Goal: Task Accomplishment & Management: Manage account settings

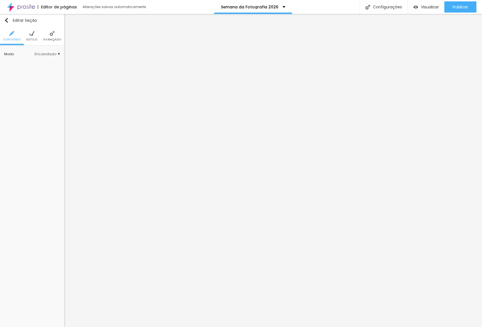
click at [33, 40] on span "Estilo" at bounding box center [32, 39] width 11 height 3
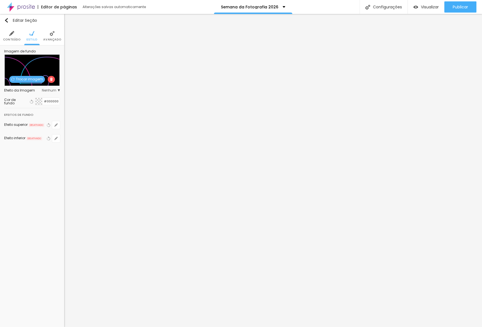
click at [40, 106] on div "Cor de fundo Voltar ao padrão #000000" at bounding box center [32, 101] width 56 height 13
click at [40, 103] on div at bounding box center [38, 101] width 7 height 7
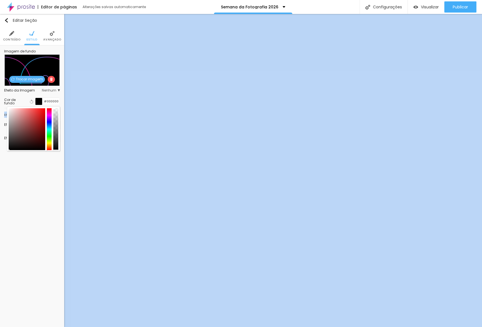
drag, startPoint x: 55, startPoint y: 118, endPoint x: 64, endPoint y: 199, distance: 81.4
click at [56, 201] on div "Editar Seção Conteúdo Estilo Avançado Imagem de fundo Trocar imagem Efeito da I…" at bounding box center [32, 170] width 64 height 313
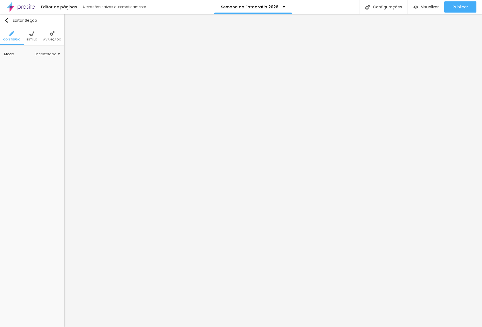
click at [56, 35] on li "Avançado" at bounding box center [52, 36] width 18 height 18
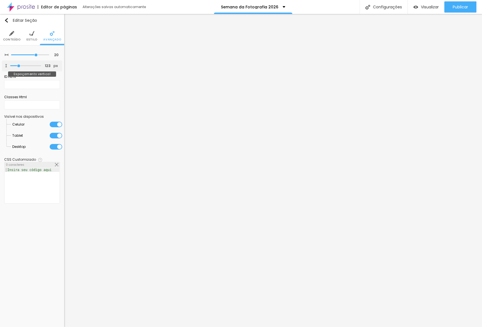
type input "32"
type input "25"
type input "24"
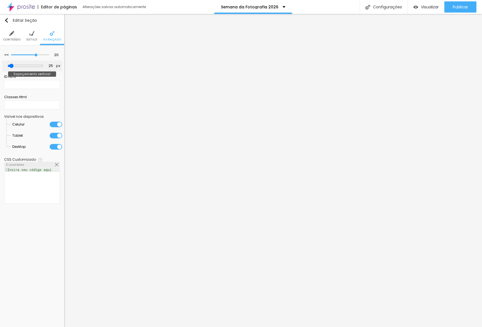
type input "24"
type input "23"
type input "22"
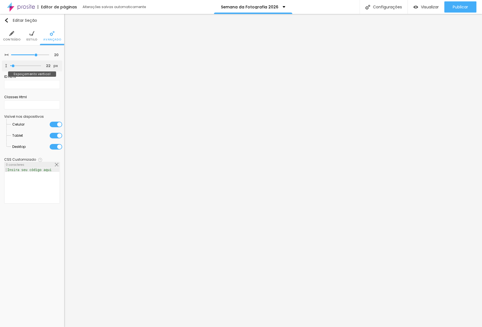
type input "20"
type input "19"
type input "17"
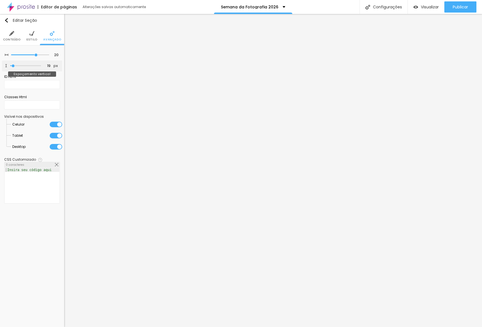
type input "17"
type input "15"
type input "13"
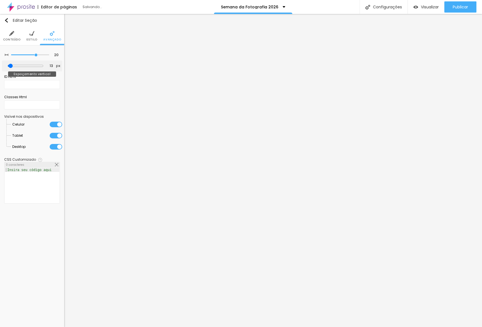
type input "9"
type input "5"
type input "3"
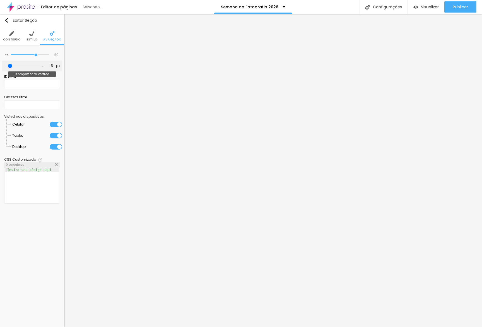
type input "3"
type input "4"
type input "6"
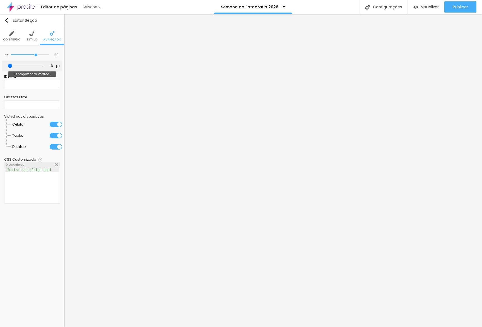
type input "11"
type input "13"
type input "14"
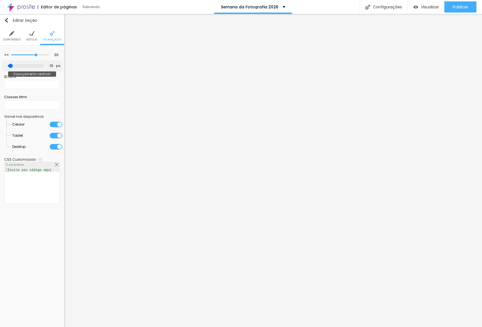
type input "14"
type input "15"
type input "16"
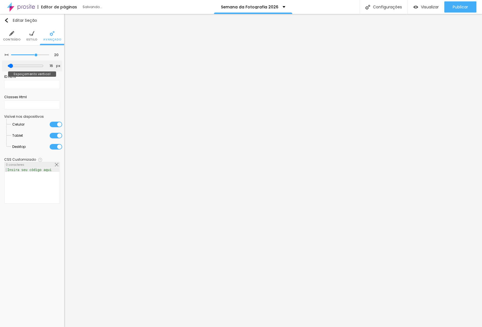
type input "17"
type input "15"
type input "14"
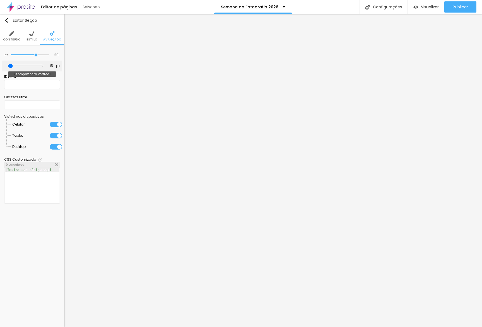
type input "14"
type input "13"
type input "12"
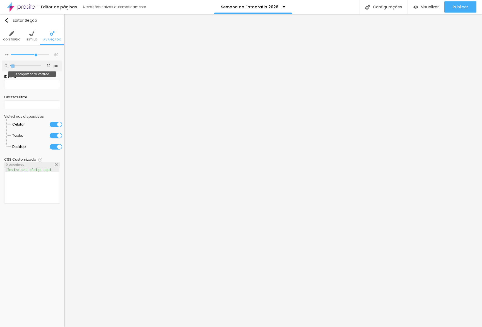
type input "10"
type input "9"
type input "8"
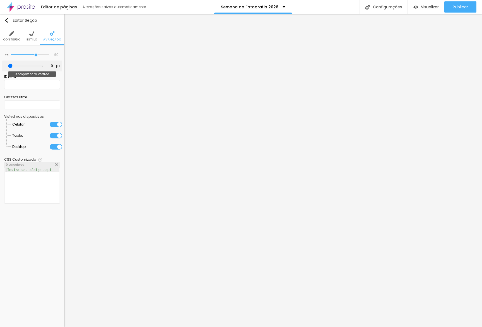
type input "8"
type input "9"
type input "10"
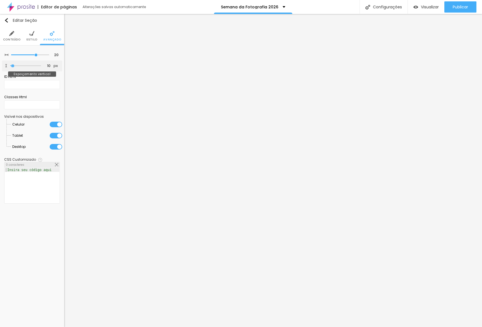
drag, startPoint x: 14, startPoint y: 66, endPoint x: 13, endPoint y: 69, distance: 3.7
type input "10"
click at [13, 67] on input "range" at bounding box center [25, 65] width 31 height 3
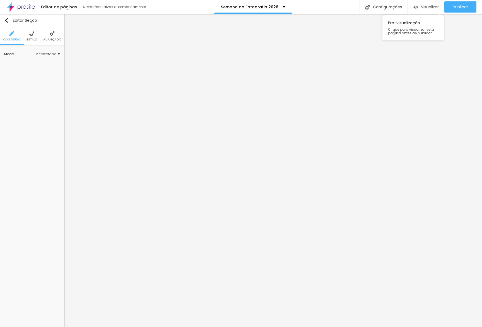
click at [421, 11] on div "Visualizar" at bounding box center [426, 6] width 25 height 11
click at [44, 39] on span "Avançado" at bounding box center [52, 39] width 18 height 3
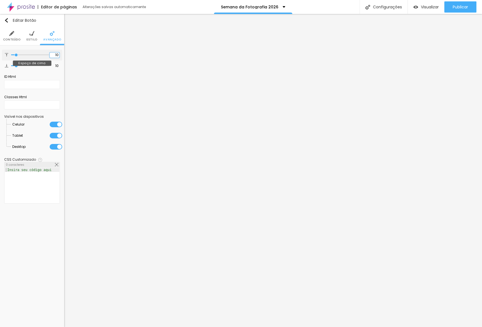
click at [51, 55] on input "10" at bounding box center [55, 54] width 10 height 5
click at [52, 55] on input "10" at bounding box center [55, 54] width 10 height 5
type input "3"
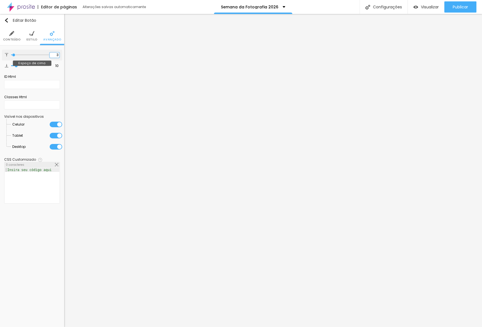
type input "30"
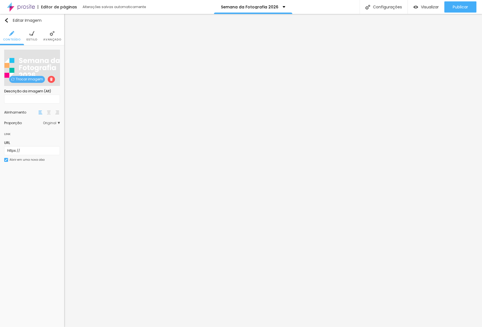
click at [50, 36] on li "Avançado" at bounding box center [52, 36] width 18 height 18
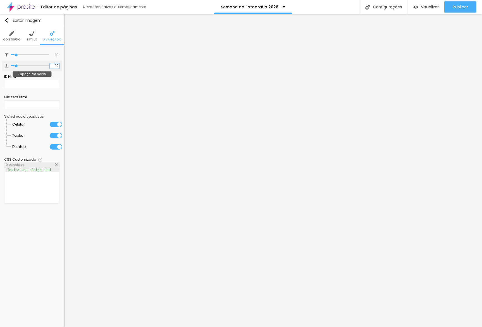
click at [52, 64] on input "10" at bounding box center [55, 65] width 10 height 5
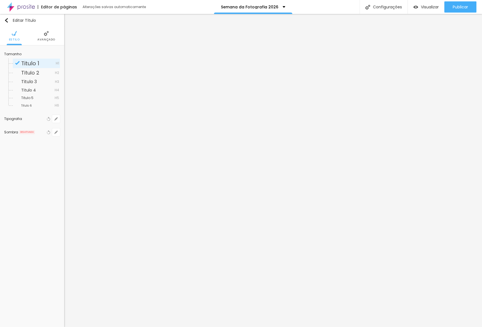
click at [48, 43] on li "Avançado" at bounding box center [46, 36] width 18 height 18
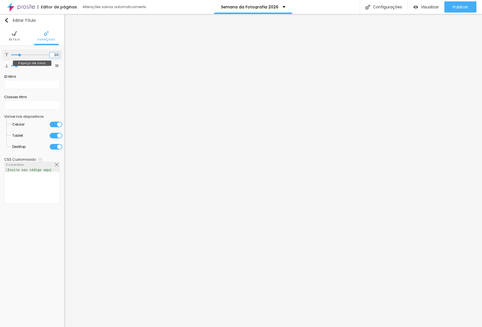
click at [54, 56] on input "20" at bounding box center [55, 54] width 10 height 5
type input "3"
type input "30"
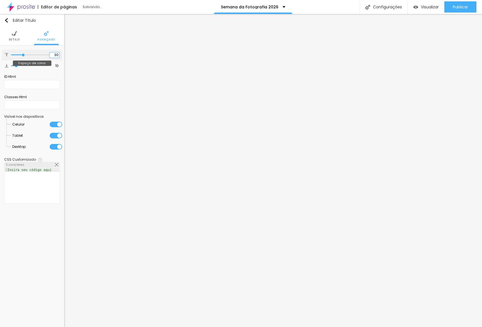
type input "30"
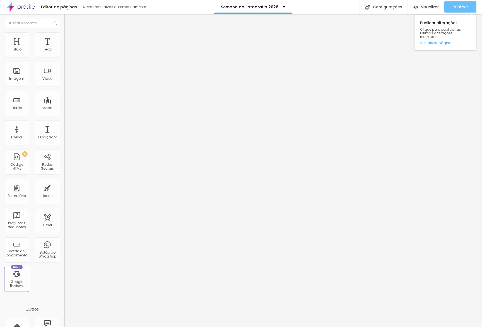
click at [450, 6] on button "Publicar" at bounding box center [461, 6] width 32 height 11
click at [433, 42] on div "Publicar alterações Clique para publicar as ultimas alterações reaizadas Visual…" at bounding box center [445, 32] width 61 height 35
drag, startPoint x: 444, startPoint y: 38, endPoint x: 339, endPoint y: 14, distance: 107.7
click at [443, 41] on link "Visualizar página" at bounding box center [445, 43] width 50 height 4
click at [424, 8] on span "Visualizar" at bounding box center [430, 7] width 18 height 4
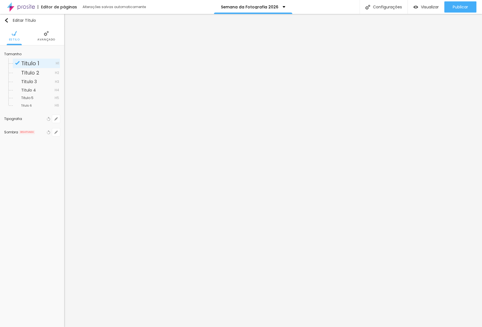
click at [46, 40] on span "Avançado" at bounding box center [46, 39] width 18 height 3
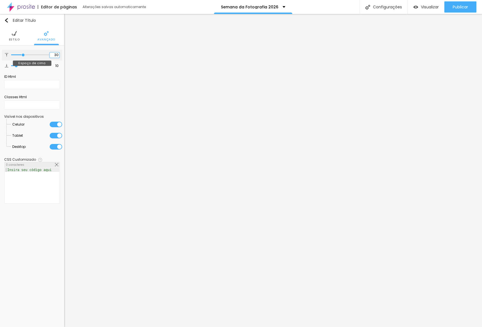
click at [51, 54] on div "30 Espaço de cima" at bounding box center [32, 55] width 60 height 11
click at [53, 54] on input "30" at bounding box center [55, 54] width 10 height 5
type input "1"
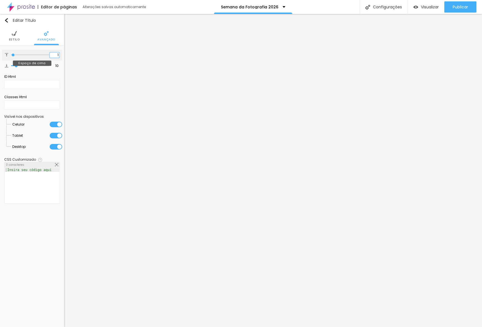
type input "10"
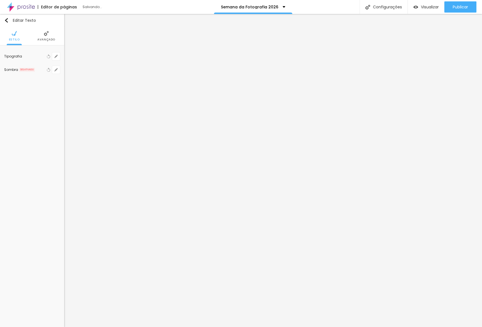
click at [49, 38] on span "Avançado" at bounding box center [46, 39] width 18 height 3
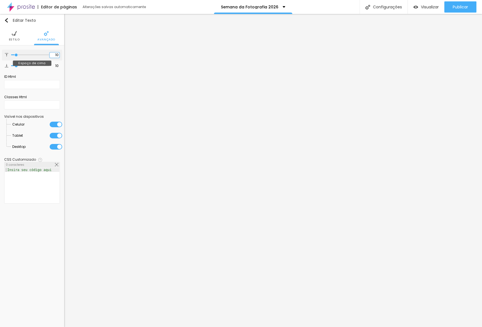
click at [54, 53] on input "10" at bounding box center [55, 54] width 10 height 5
type input "4"
type input "40"
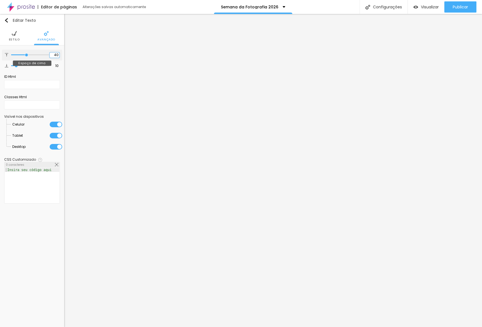
type input "40"
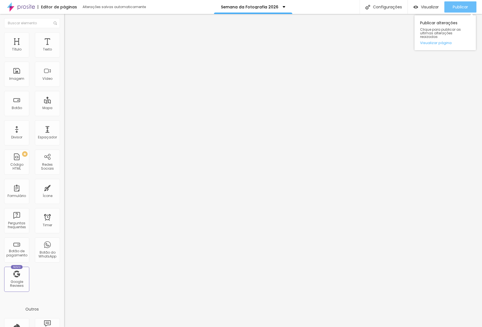
click at [457, 6] on span "Publicar" at bounding box center [460, 7] width 15 height 4
click at [439, 41] on link "Visualizar página" at bounding box center [445, 43] width 50 height 4
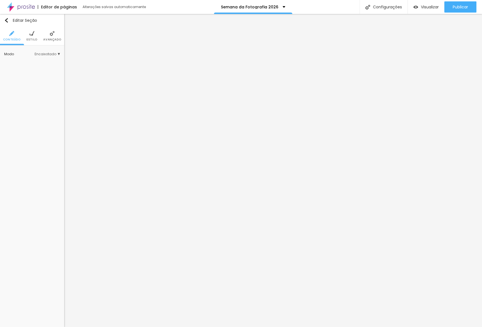
drag, startPoint x: 30, startPoint y: 34, endPoint x: 32, endPoint y: 37, distance: 3.5
click at [30, 34] on img at bounding box center [31, 33] width 5 height 5
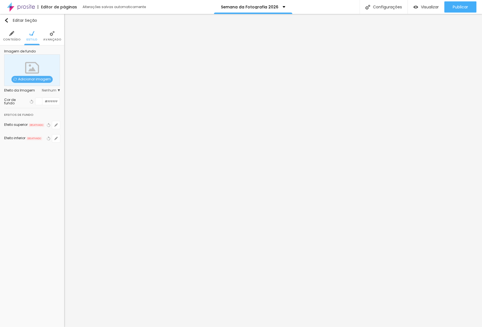
click at [39, 100] on div at bounding box center [38, 101] width 7 height 7
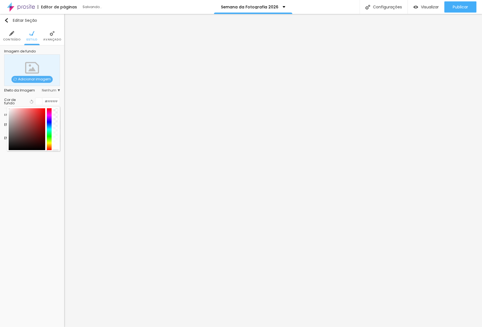
click at [58, 125] on div at bounding box center [33, 129] width 53 height 45
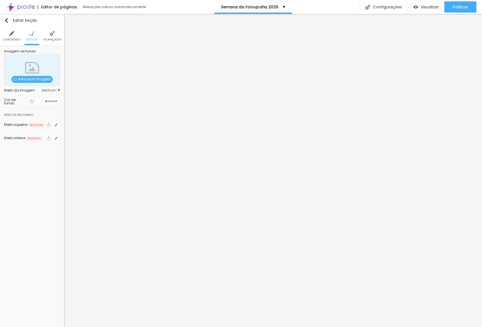
click at [39, 104] on div at bounding box center [38, 101] width 7 height 7
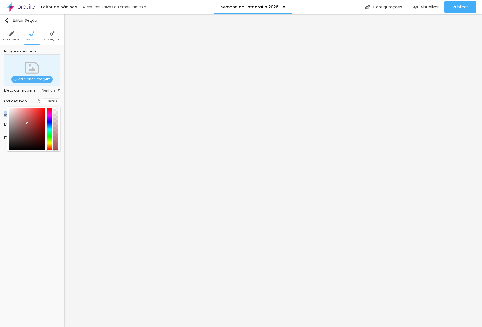
type input "#000000"
drag, startPoint x: 27, startPoint y: 125, endPoint x: 62, endPoint y: 174, distance: 60.6
click at [13, 167] on div "Editar Seção Conteúdo Estilo Avançado Imagem de fundo Adicionar imagem Efeito d…" at bounding box center [32, 170] width 64 height 313
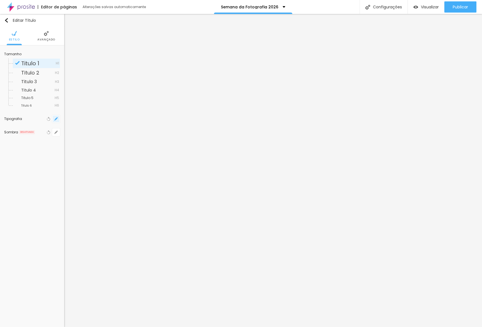
click at [55, 119] on icon "button" at bounding box center [55, 118] width 3 height 3
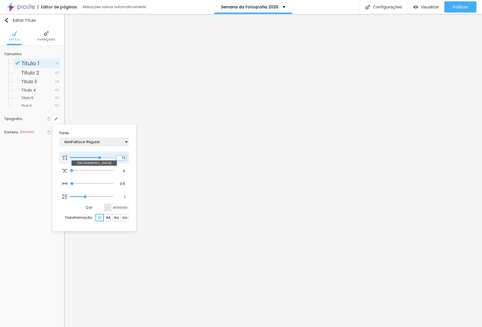
click at [121, 158] on input "72" at bounding box center [121, 157] width 10 height 5
type input "1"
type input "8"
type input "2"
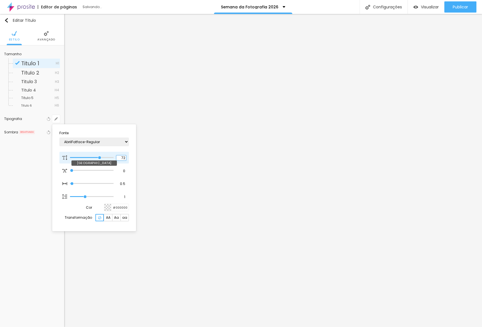
type input "1"
type input "28"
type input "1"
type input "28"
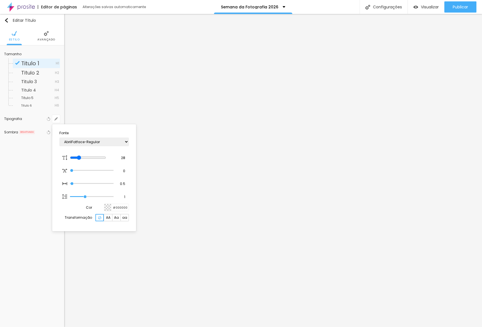
click at [163, 164] on div at bounding box center [241, 163] width 482 height 327
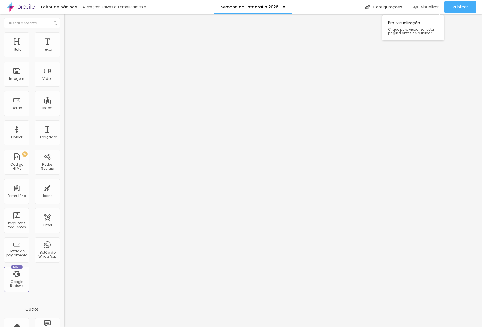
click at [422, 8] on span "Visualizar" at bounding box center [430, 7] width 18 height 4
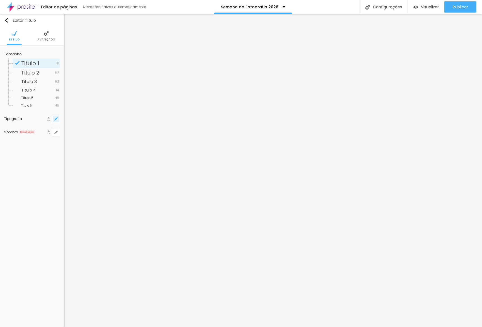
click at [57, 122] on button "button" at bounding box center [56, 119] width 8 height 8
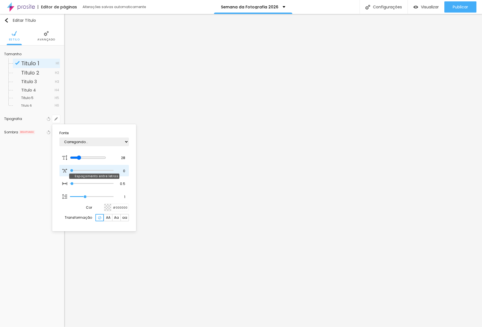
type input "1"
click at [123, 158] on input "28" at bounding box center [121, 157] width 10 height 5
type input "8"
type input "4"
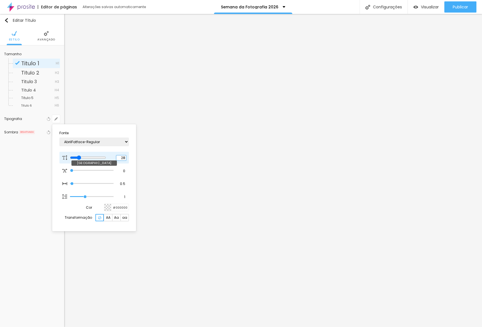
type input "1"
type input "44"
type input "1"
type input "44"
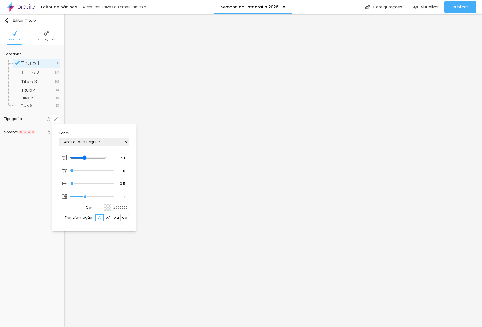
click at [202, 122] on div at bounding box center [241, 163] width 482 height 327
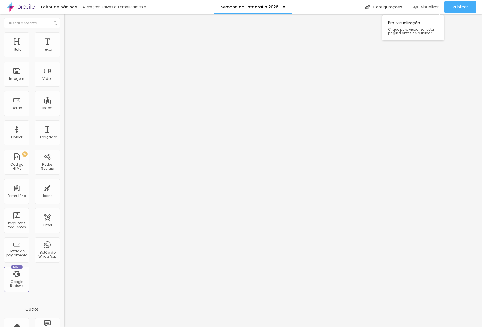
click at [433, 8] on span "Visualizar" at bounding box center [430, 7] width 18 height 4
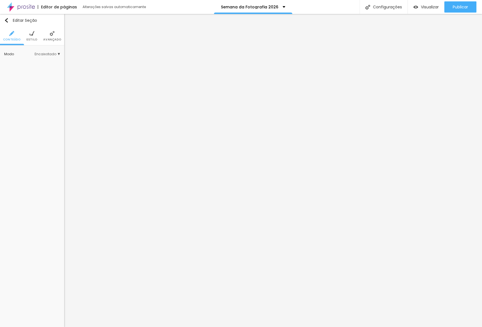
click at [30, 35] on img at bounding box center [31, 33] width 5 height 5
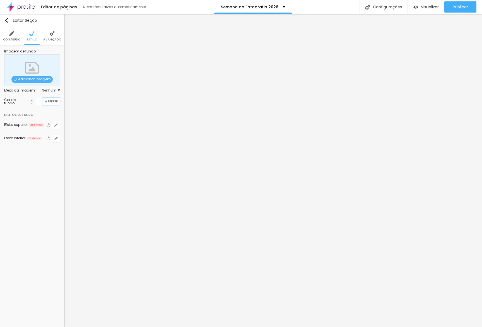
click at [52, 102] on input "#FFFFFF" at bounding box center [50, 101] width 17 height 7
click at [40, 102] on div at bounding box center [38, 101] width 7 height 7
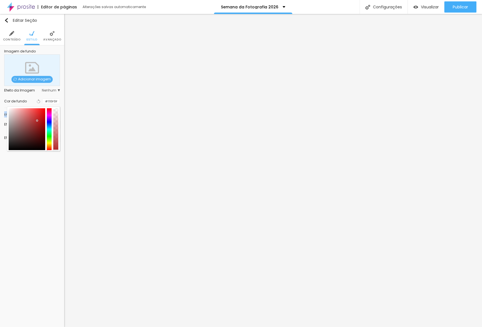
type input "#000000"
drag, startPoint x: 37, startPoint y: 121, endPoint x: 7, endPoint y: 187, distance: 71.8
click at [0, 183] on div "Editar Seção Conteúdo Estilo Avançado Imagem de fundo Adicionar imagem Efeito d…" at bounding box center [32, 170] width 64 height 313
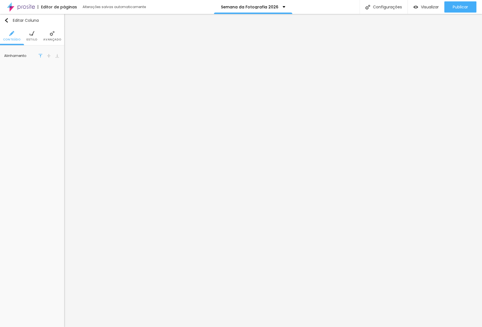
click at [51, 56] on img at bounding box center [49, 56] width 4 height 4
click at [7, 22] on img "button" at bounding box center [6, 20] width 4 height 4
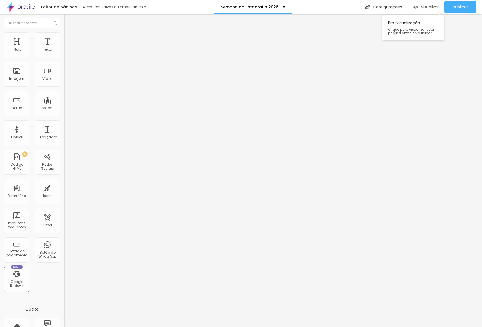
click at [433, 5] on span "Visualizar" at bounding box center [430, 7] width 18 height 4
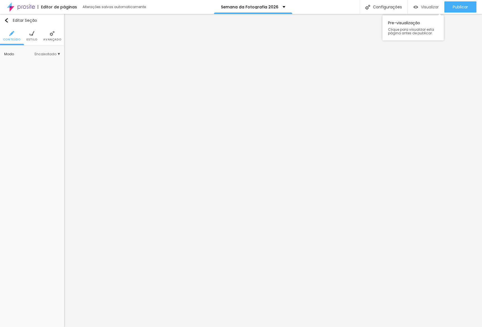
click at [410, 8] on button "Visualizar" at bounding box center [426, 6] width 37 height 11
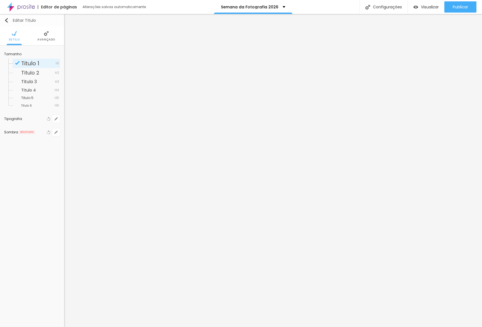
click at [8, 20] on img "button" at bounding box center [6, 20] width 4 height 4
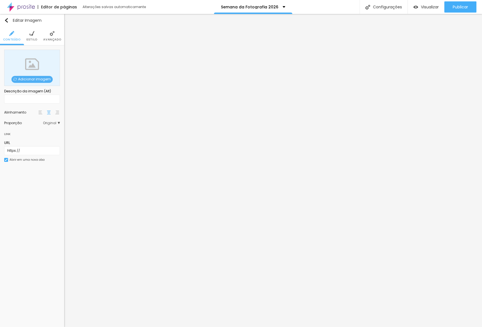
click at [31, 77] on span "Adicionar imagem" at bounding box center [31, 79] width 41 height 7
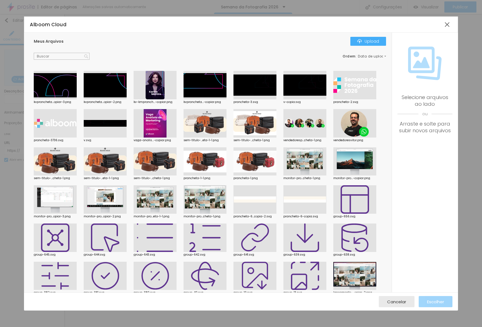
click at [349, 36] on div "Meus Arquivos Upload Ordem : Data de upload kvprancheta...opiar-3.png kvpranche…" at bounding box center [208, 163] width 368 height 260
click at [362, 45] on button "Upload" at bounding box center [369, 41] width 36 height 9
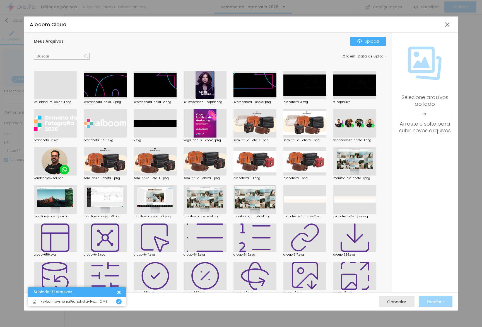
click at [71, 99] on div at bounding box center [55, 99] width 43 height 0
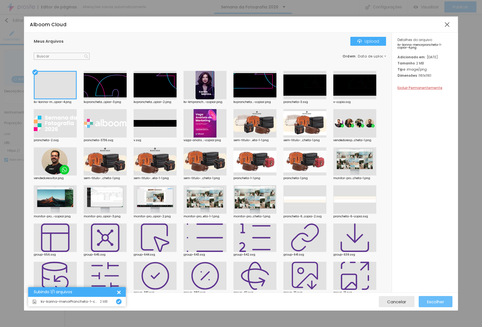
click at [429, 298] on div "Cancelar Escolher" at bounding box center [241, 302] width 434 height 18
click at [429, 300] on span "Escolher" at bounding box center [435, 302] width 17 height 5
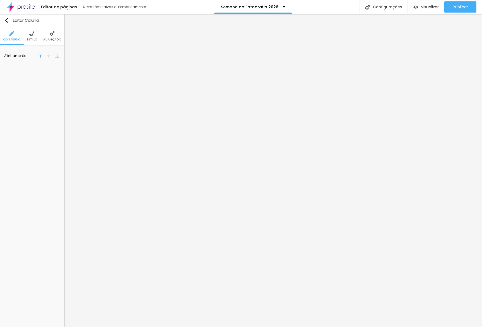
click at [56, 35] on li "Avançado" at bounding box center [52, 36] width 18 height 18
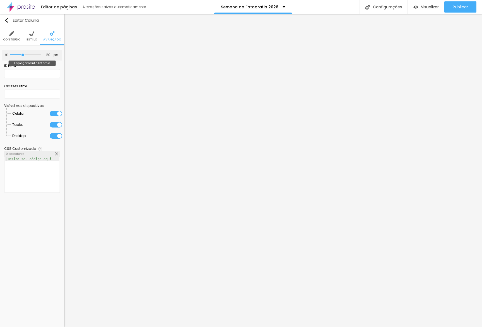
type input "15"
type input "10"
type input "0"
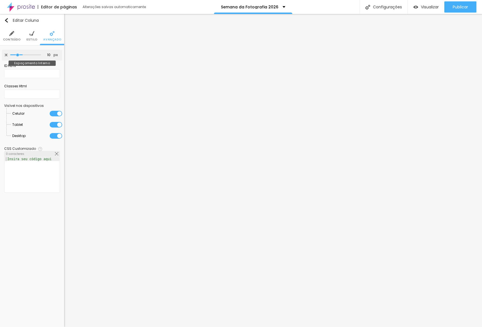
type input "0"
click at [10, 54] on input "range" at bounding box center [25, 55] width 31 height 3
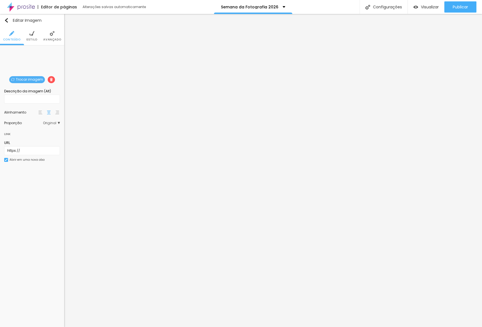
click at [35, 38] on span "Estilo" at bounding box center [32, 39] width 11 height 3
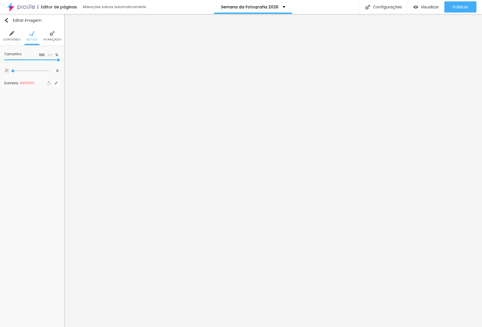
type input "95"
type input "90"
type input "85"
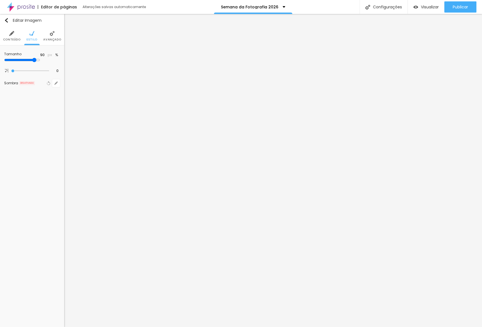
type input "85"
type input "80"
type input "75"
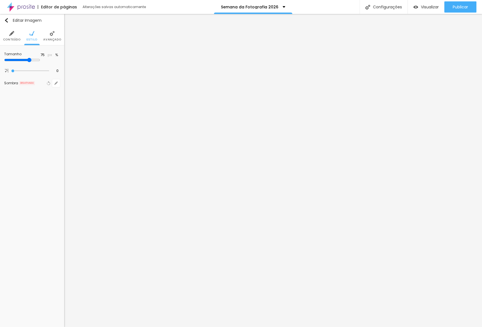
type input "95"
type input "100"
drag, startPoint x: 54, startPoint y: 59, endPoint x: 69, endPoint y: 57, distance: 15.2
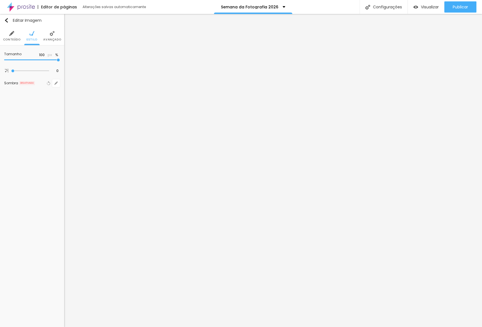
click at [60, 59] on input "range" at bounding box center [32, 60] width 56 height 3
click at [53, 37] on li "Avançado" at bounding box center [52, 36] width 18 height 18
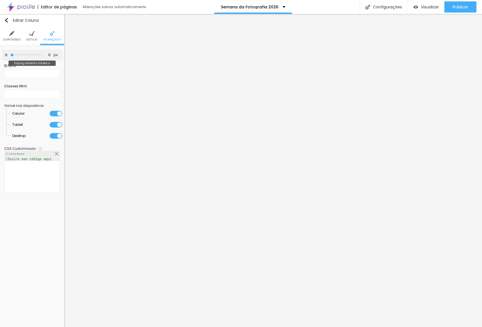
type input "5"
type input "10"
drag, startPoint x: 15, startPoint y: 55, endPoint x: 18, endPoint y: 54, distance: 3.2
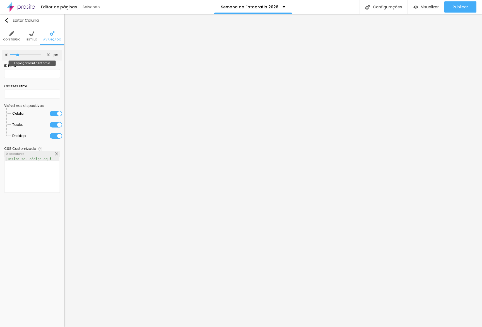
type input "10"
click at [18, 54] on input "range" at bounding box center [25, 55] width 31 height 3
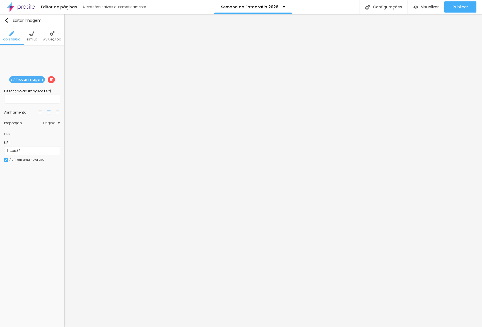
click at [57, 35] on li "Avançado" at bounding box center [52, 36] width 18 height 18
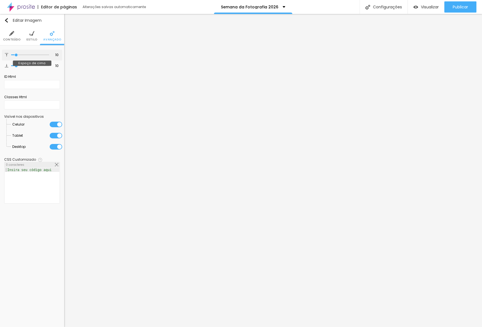
type input "6"
type input "0"
drag, startPoint x: 17, startPoint y: 54, endPoint x: 4, endPoint y: 54, distance: 13.4
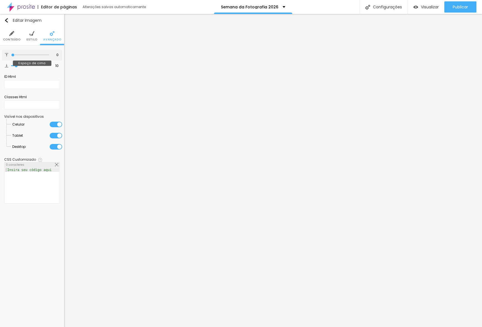
type input "0"
click at [11, 54] on input "range" at bounding box center [30, 55] width 38 height 3
type input "8"
type input "5"
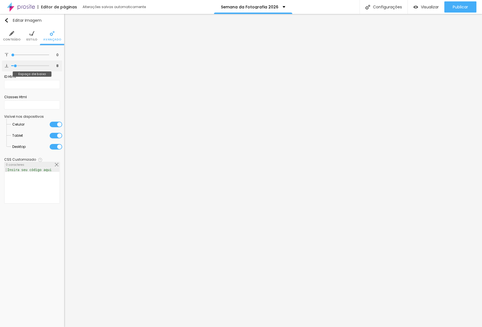
type input "5"
type input "0"
drag, startPoint x: 16, startPoint y: 66, endPoint x: 4, endPoint y: 67, distance: 11.8
type input "0"
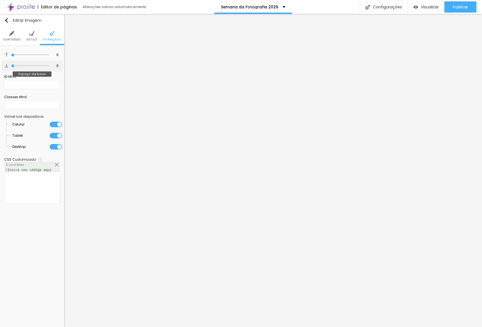
click at [11, 64] on input "range" at bounding box center [30, 65] width 38 height 3
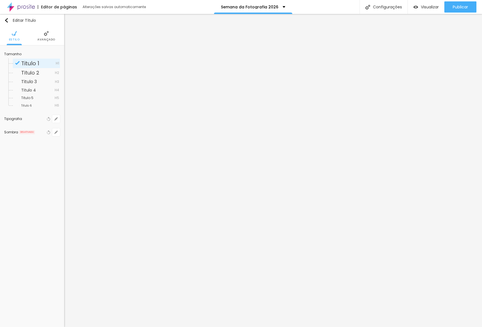
click at [60, 121] on div "Tamanho Titulo 1 H1 Titulo 2 H2 Titulo 3 H3 Titulo 4 H4 Titulo 5 H5 Titulo 6 H6…" at bounding box center [32, 94] width 64 height 98
click at [58, 121] on button "button" at bounding box center [56, 119] width 8 height 8
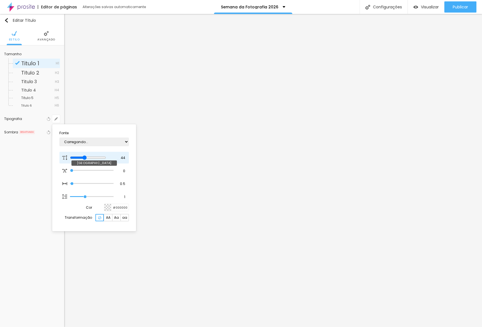
type input "1"
click at [250, 281] on div at bounding box center [241, 163] width 482 height 327
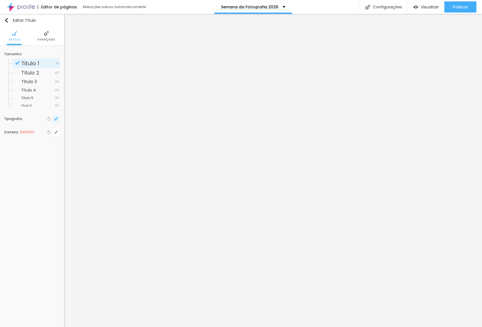
click at [55, 122] on button "button" at bounding box center [56, 119] width 8 height 8
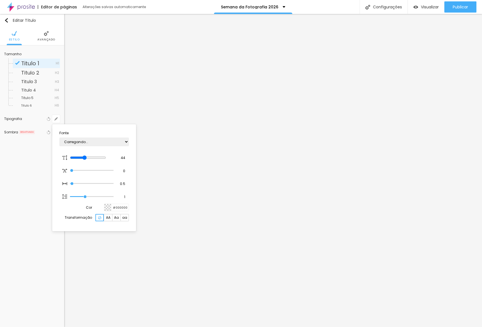
type input "1"
type input "22"
type input "1"
type input "22"
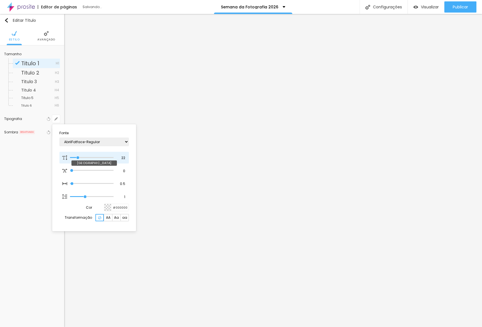
click at [78, 156] on input "range" at bounding box center [92, 157] width 44 height 3
type input "1"
type input "24"
type input "1"
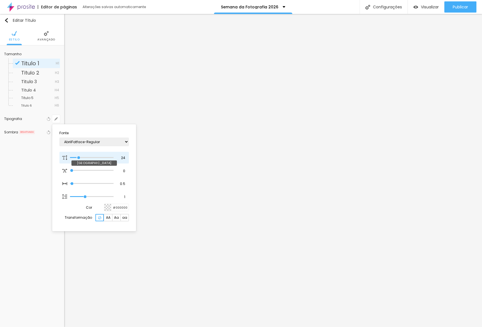
type input "25"
type input "1"
type input "26"
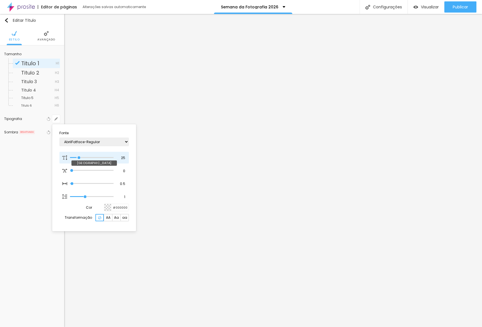
type input "1"
type input "27"
type input "1"
type input "26"
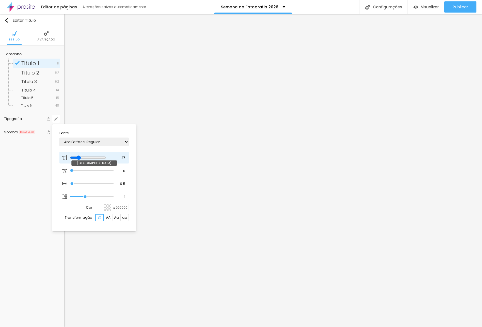
type input "26"
type input "1"
type input "25"
type input "1"
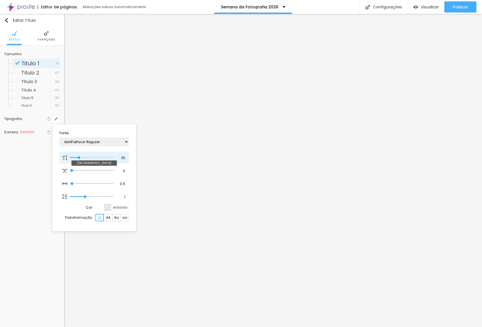
type input "24"
type input "1"
type input "22"
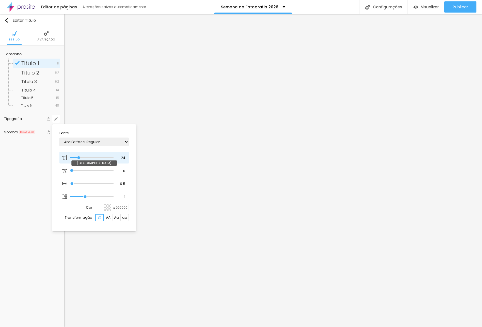
type input "1"
type input "23"
type input "1"
type input "22"
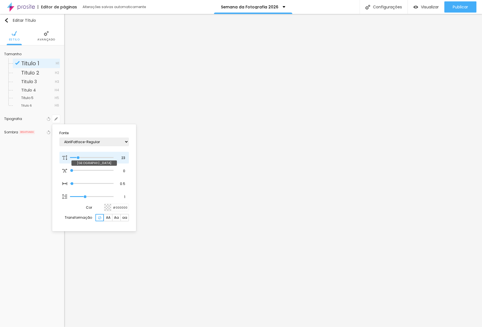
type input "22"
type input "1"
click at [78, 157] on input "range" at bounding box center [92, 157] width 44 height 3
click at [339, 276] on div at bounding box center [241, 163] width 482 height 327
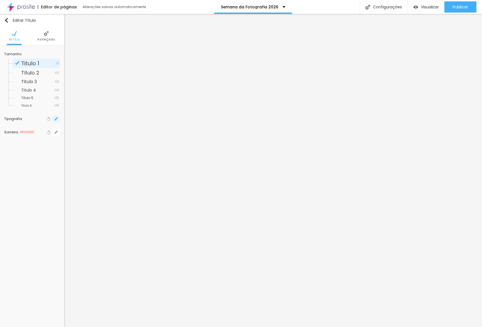
click at [58, 121] on button "button" at bounding box center [56, 119] width 8 height 8
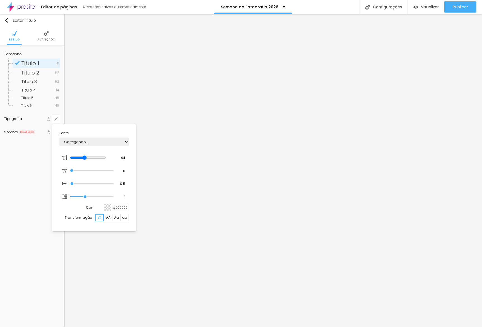
type input "1"
click at [209, 260] on div at bounding box center [241, 163] width 482 height 327
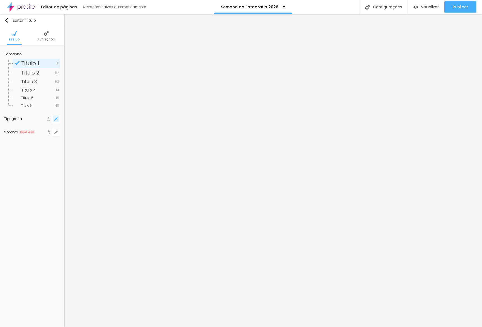
click at [54, 118] on icon "button" at bounding box center [55, 118] width 3 height 3
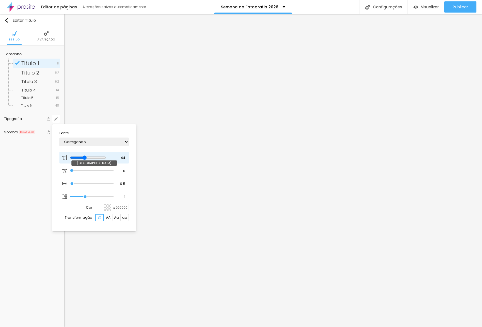
type input "1"
click at [120, 157] on input "44" at bounding box center [121, 157] width 10 height 5
type input "8"
type input "2"
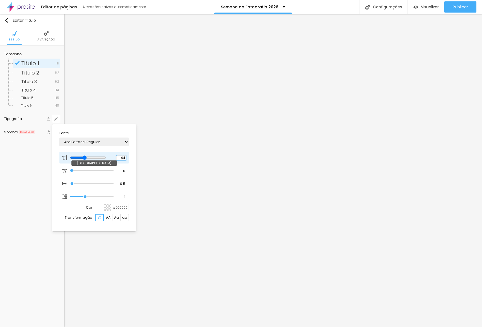
type input "1"
type input "22"
type input "1"
type input "22"
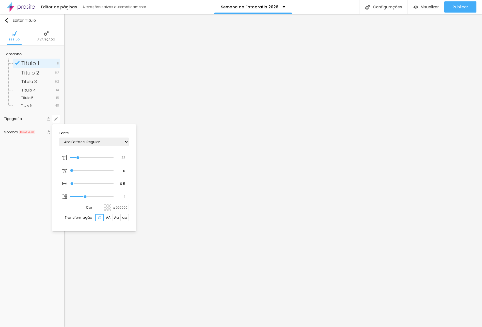
click at [222, 269] on div at bounding box center [241, 163] width 482 height 327
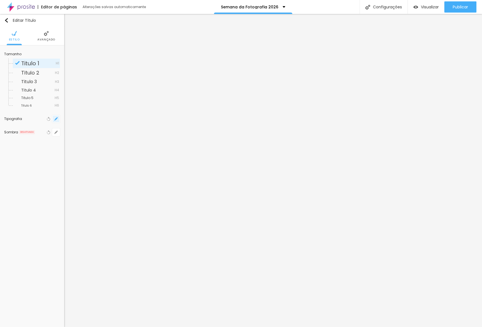
click at [57, 121] on button "button" at bounding box center [56, 119] width 8 height 8
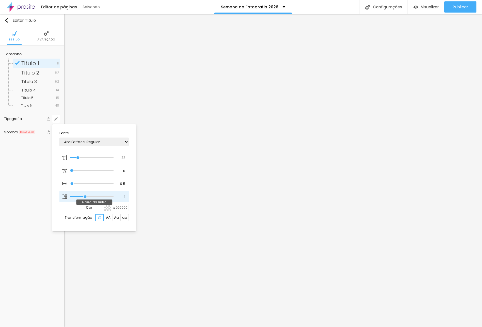
type input "1"
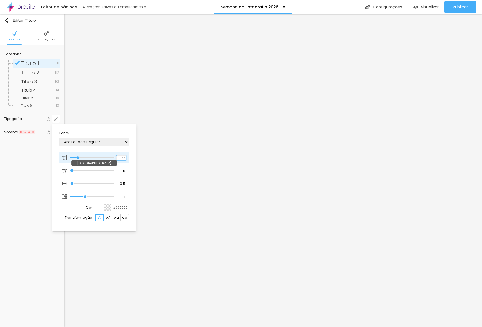
click at [121, 160] on input "22" at bounding box center [121, 157] width 10 height 5
type input "8"
type input "2"
type input "1"
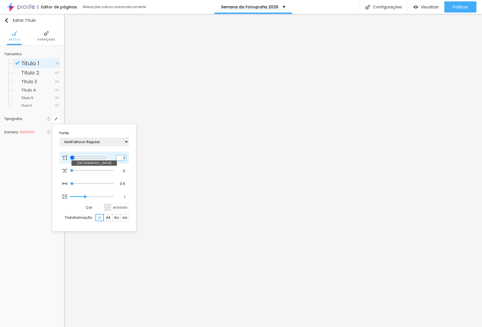
type input "8"
type input "0"
type input "1"
type input "8"
type input "02"
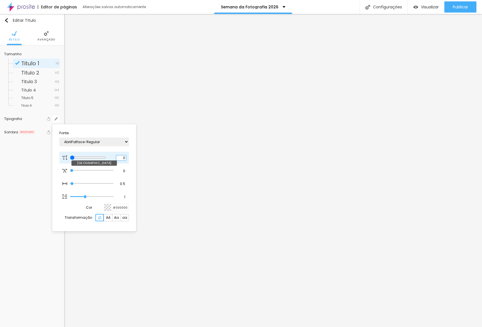
type input "1"
type input "28"
type input "028"
type input "1"
click at [120, 156] on input "028" at bounding box center [121, 157] width 10 height 5
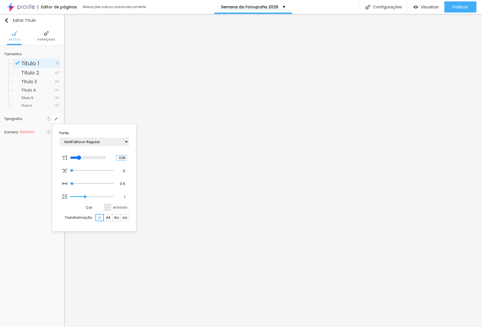
type input "28"
type input "1"
type input "28"
click at [160, 189] on div at bounding box center [241, 163] width 482 height 327
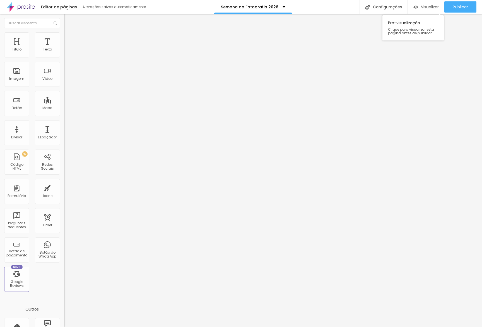
click at [424, 9] on span "Visualizar" at bounding box center [430, 7] width 18 height 4
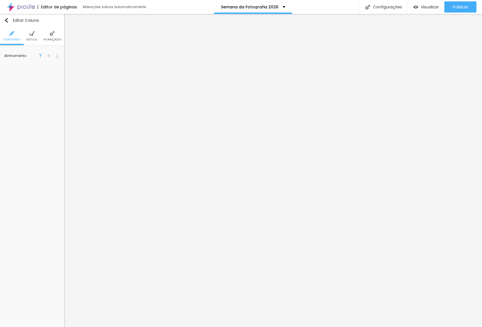
click at [28, 33] on li "Estilo" at bounding box center [32, 36] width 11 height 18
click at [56, 83] on icon "button" at bounding box center [56, 83] width 2 height 2
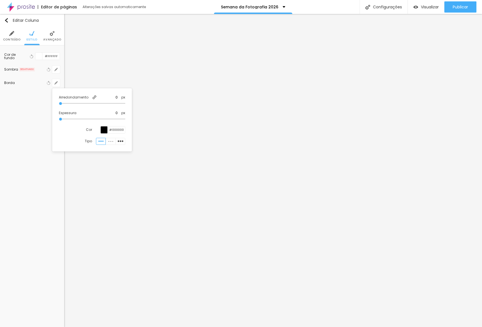
click at [42, 56] on div at bounding box center [241, 163] width 482 height 327
click at [39, 58] on div at bounding box center [38, 56] width 7 height 7
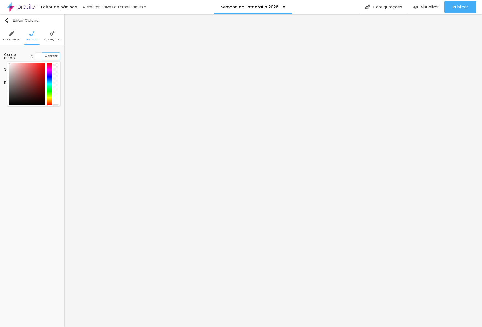
click at [54, 58] on input "#FFFFFF" at bounding box center [50, 56] width 17 height 7
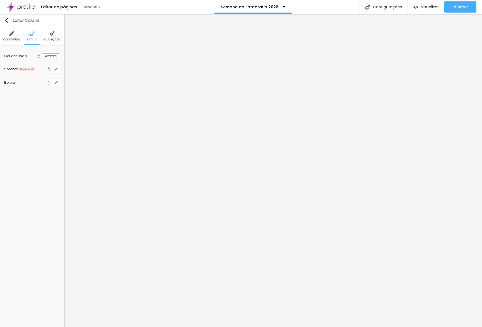
type input "#212121"
click at [53, 37] on li "Avançado" at bounding box center [52, 36] width 18 height 18
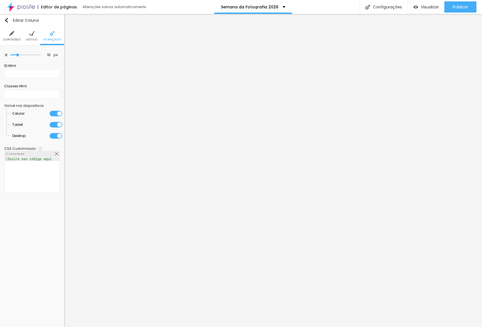
click at [35, 39] on span "Estilo" at bounding box center [32, 39] width 11 height 3
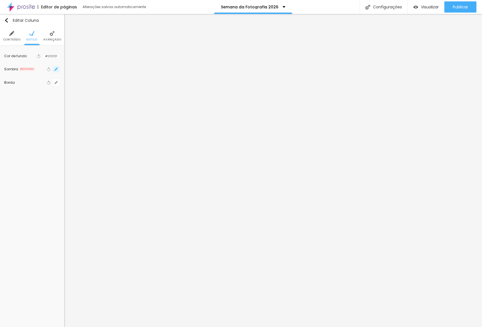
click at [55, 72] on button "button" at bounding box center [56, 69] width 8 height 8
click at [54, 71] on div at bounding box center [241, 163] width 482 height 327
click at [56, 82] on icon "button" at bounding box center [55, 82] width 3 height 3
type input "1"
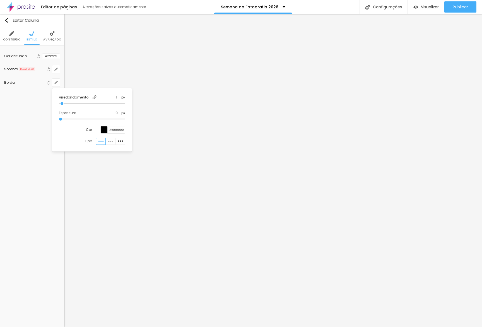
type input "2"
drag, startPoint x: 65, startPoint y: 103, endPoint x: 91, endPoint y: 100, distance: 26.4
click at [91, 101] on input "range" at bounding box center [77, 103] width 36 height 4
click at [136, 215] on div at bounding box center [241, 163] width 482 height 327
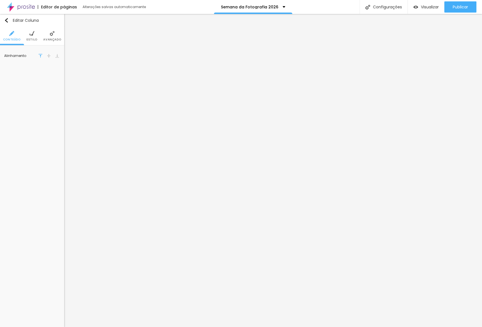
click at [30, 44] on li "Estilo" at bounding box center [32, 36] width 11 height 18
click at [56, 58] on input "#212121" at bounding box center [50, 56] width 17 height 5
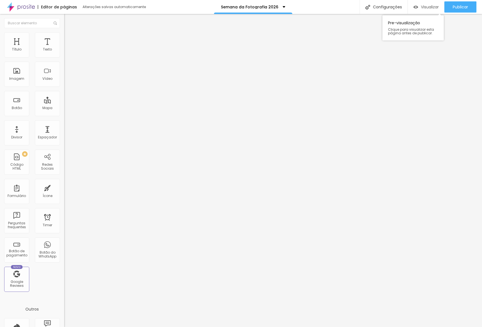
click at [421, 5] on span "Visualizar" at bounding box center [430, 7] width 18 height 4
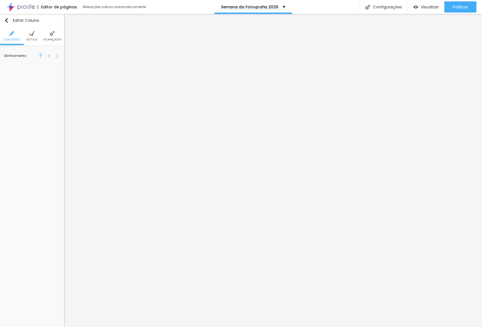
click at [31, 35] on img at bounding box center [31, 33] width 5 height 5
click at [52, 57] on input "#FFFFFF" at bounding box center [50, 56] width 17 height 7
click at [52, 44] on li "Avançado" at bounding box center [52, 36] width 18 height 18
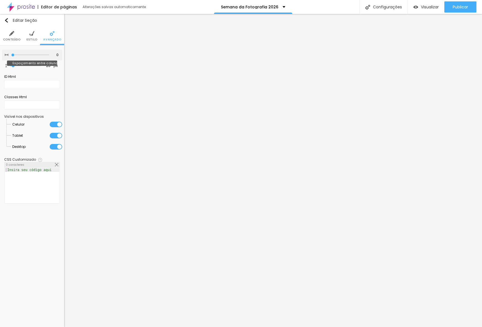
click at [11, 54] on input "range" at bounding box center [30, 55] width 38 height 3
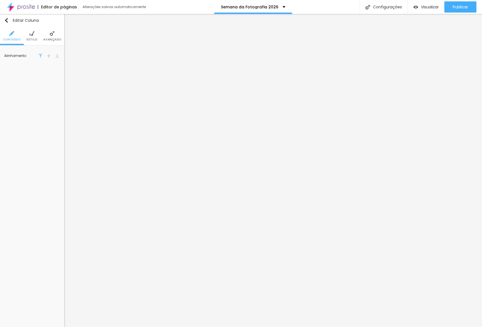
click at [36, 38] on span "Estilo" at bounding box center [32, 39] width 11 height 3
click at [58, 84] on button "button" at bounding box center [56, 83] width 8 height 8
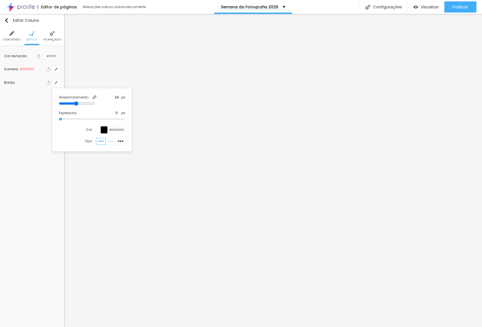
click at [93, 97] on img at bounding box center [94, 97] width 4 height 4
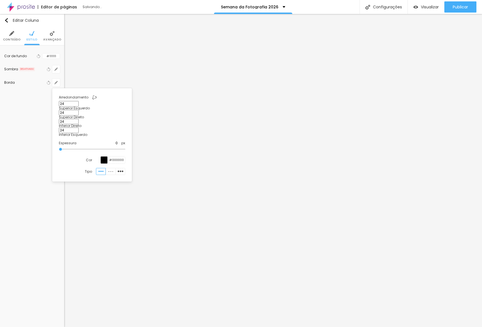
click at [79, 110] on input "24" at bounding box center [69, 113] width 20 height 6
click at [86, 235] on div at bounding box center [241, 163] width 482 height 327
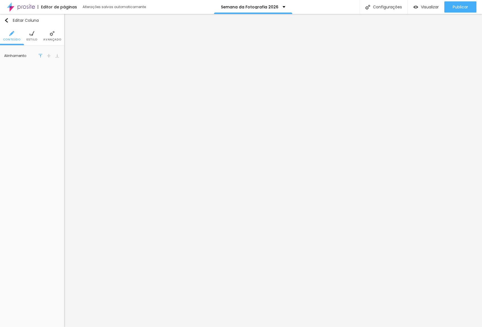
click at [35, 38] on span "Estilo" at bounding box center [32, 39] width 11 height 3
click at [59, 82] on button "button" at bounding box center [56, 83] width 8 height 8
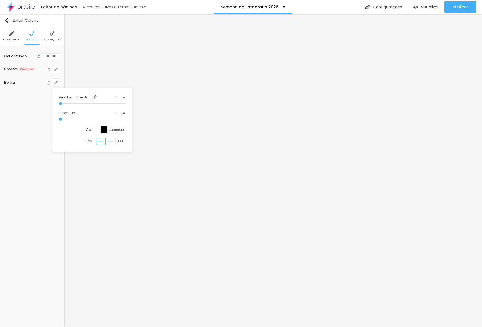
click at [99, 100] on div "Arredondamento 0 px" at bounding box center [92, 100] width 66 height 11
click at [96, 99] on button at bounding box center [95, 97] width 8 height 5
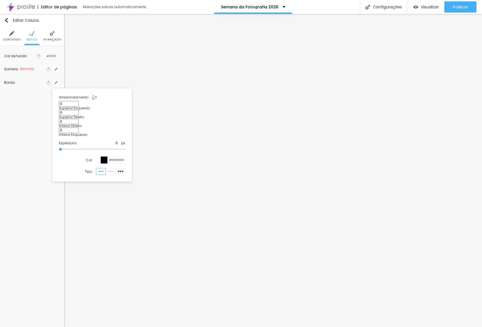
click at [64, 107] on input "0" at bounding box center [69, 104] width 20 height 6
click at [69, 107] on input "50" at bounding box center [69, 104] width 20 height 6
click at [68, 107] on input "50" at bounding box center [69, 104] width 20 height 6
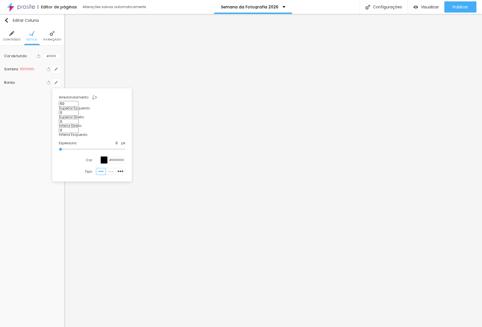
click at [68, 107] on input "50" at bounding box center [69, 104] width 20 height 6
click at [79, 128] on input "0" at bounding box center [69, 131] width 20 height 6
click at [70, 107] on input "24" at bounding box center [69, 104] width 20 height 6
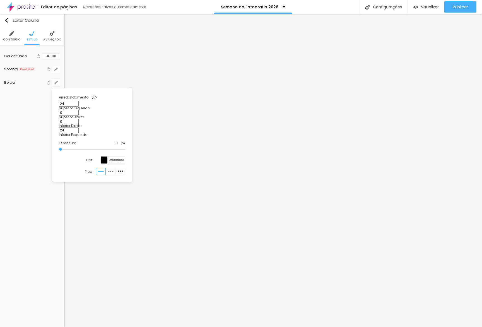
click at [79, 110] on input "0" at bounding box center [69, 113] width 20 height 6
click at [79, 119] on input "0" at bounding box center [69, 122] width 20 height 6
click at [74, 107] on input "24" at bounding box center [69, 104] width 20 height 6
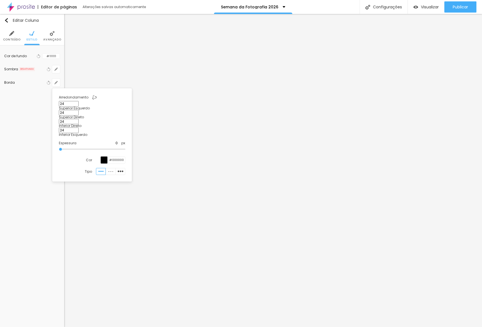
click at [74, 107] on input "24" at bounding box center [69, 104] width 20 height 6
click at [67, 107] on input "24" at bounding box center [69, 104] width 20 height 6
click at [79, 128] on input "24" at bounding box center [69, 131] width 20 height 6
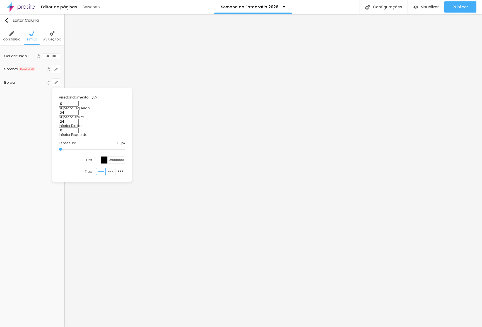
click at [121, 200] on div at bounding box center [241, 163] width 482 height 327
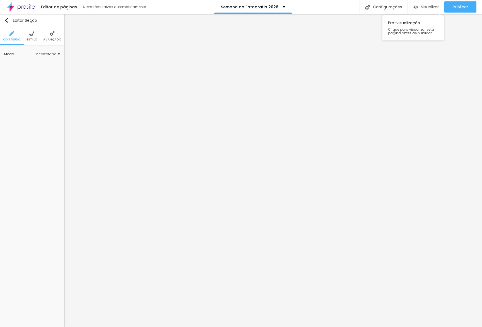
click at [426, 11] on div "Visualizar" at bounding box center [426, 6] width 25 height 11
click at [51, 39] on span "Avançado" at bounding box center [52, 39] width 18 height 3
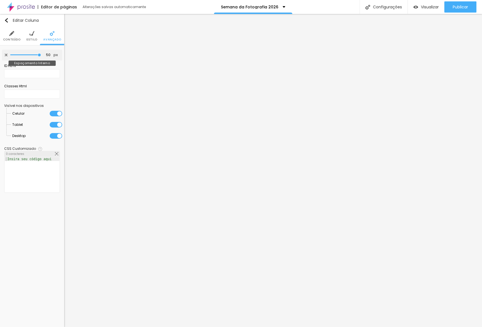
drag, startPoint x: 25, startPoint y: 55, endPoint x: 82, endPoint y: 56, distance: 57.5
click at [41, 56] on input "range" at bounding box center [25, 55] width 31 height 3
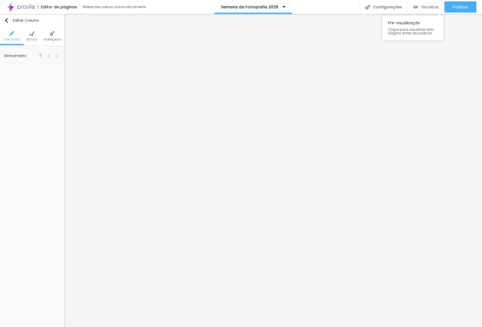
click at [428, 7] on span "Visualizar" at bounding box center [430, 7] width 18 height 4
click at [49, 54] on img at bounding box center [49, 56] width 4 height 4
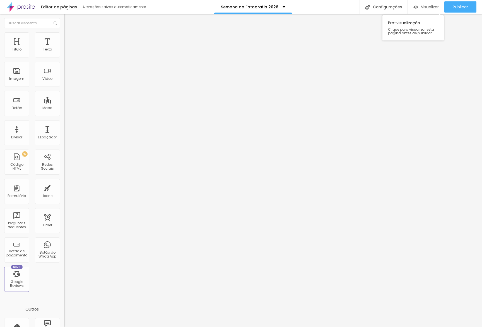
click at [423, 8] on span "Visualizar" at bounding box center [430, 7] width 18 height 4
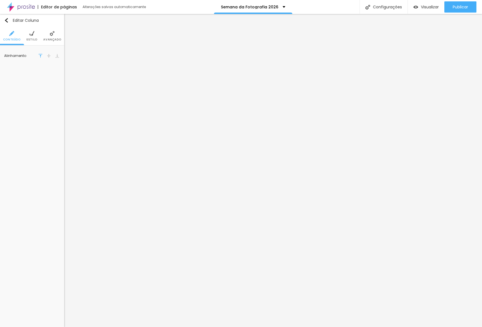
click at [51, 37] on li "Avançado" at bounding box center [52, 36] width 18 height 18
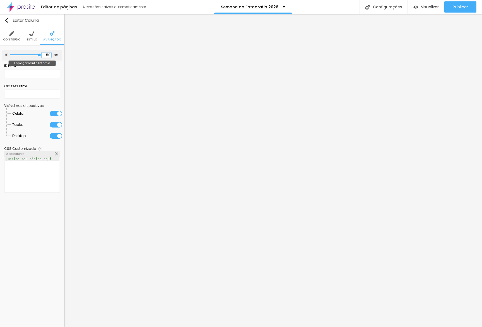
click at [47, 56] on input "50" at bounding box center [47, 54] width 10 height 5
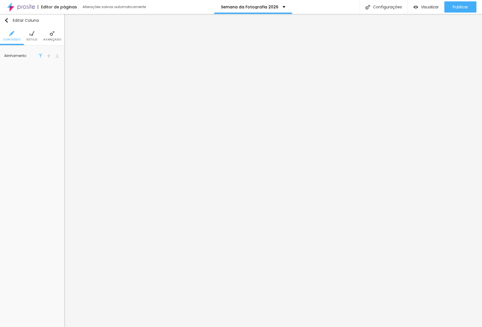
click at [48, 56] on img at bounding box center [49, 56] width 4 height 4
click at [421, 9] on div "Visualizar" at bounding box center [426, 6] width 25 height 11
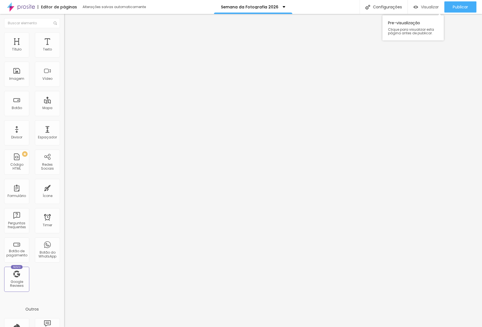
click at [425, 8] on span "Visualizar" at bounding box center [430, 7] width 18 height 4
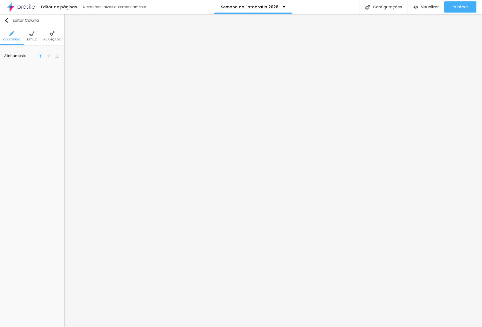
click at [46, 51] on div "Alinhamento" at bounding box center [32, 56] width 56 height 12
click at [30, 39] on span "Estilo" at bounding box center [32, 39] width 11 height 3
click at [41, 76] on img at bounding box center [41, 76] width 4 height 4
click at [6, 21] on img "button" at bounding box center [6, 20] width 4 height 4
click at [59, 125] on div "Editar Coluna Conteúdo Estilo Avançado Alinhamento" at bounding box center [32, 170] width 64 height 313
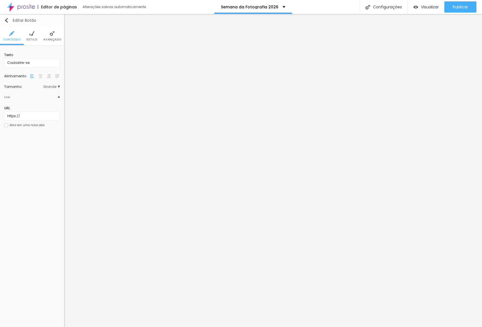
click at [12, 20] on div "Editar Botão" at bounding box center [20, 20] width 32 height 4
click at [30, 33] on img at bounding box center [31, 33] width 5 height 5
click at [47, 58] on input "#FFFFFF" at bounding box center [50, 56] width 17 height 7
click at [8, 24] on button "Editar Coluna" at bounding box center [32, 20] width 64 height 13
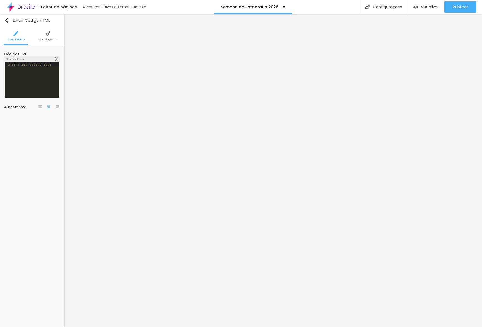
click at [23, 90] on div at bounding box center [32, 84] width 55 height 43
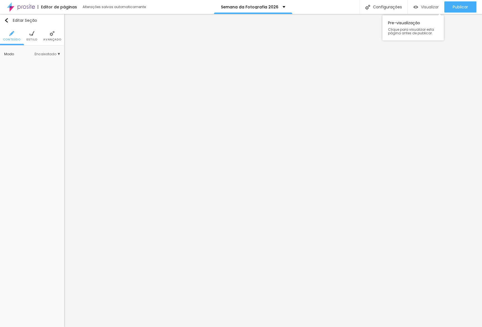
click at [431, 6] on span "Visualizar" at bounding box center [430, 7] width 18 height 4
click at [34, 39] on span "Estilo" at bounding box center [32, 39] width 11 height 3
click at [57, 78] on div "Borda Voltar ao padrão" at bounding box center [32, 82] width 56 height 13
click at [56, 82] on icon "button" at bounding box center [55, 82] width 3 height 3
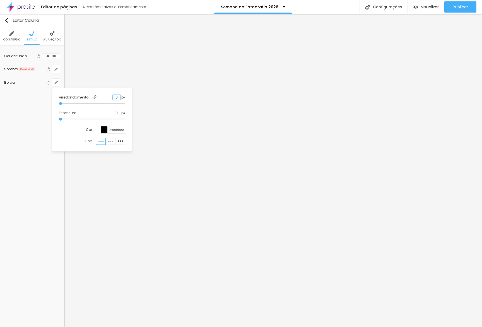
click at [116, 97] on input "0" at bounding box center [117, 97] width 8 height 5
click at [176, 66] on div at bounding box center [241, 163] width 482 height 327
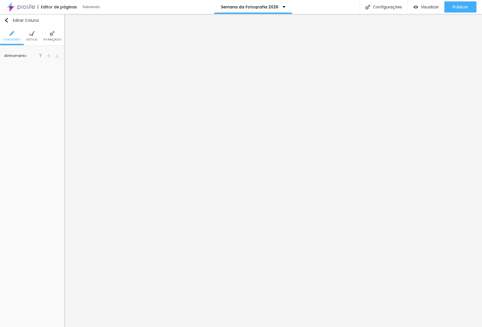
click at [52, 36] on li "Avançado" at bounding box center [52, 36] width 18 height 18
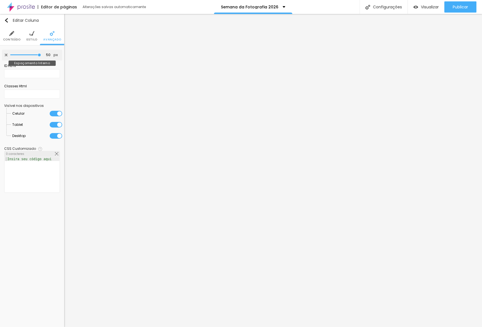
drag, startPoint x: 24, startPoint y: 55, endPoint x: 73, endPoint y: 52, distance: 49.2
click at [41, 54] on input "range" at bounding box center [25, 55] width 31 height 3
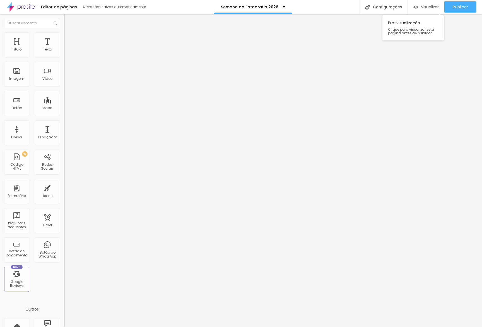
click at [414, 9] on img "button" at bounding box center [416, 7] width 5 height 5
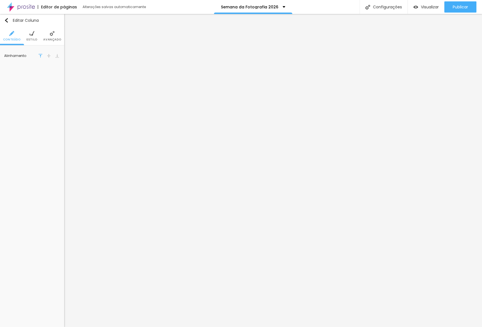
drag, startPoint x: 48, startPoint y: 58, endPoint x: 64, endPoint y: 81, distance: 28.5
click at [48, 58] on div at bounding box center [49, 55] width 6 height 7
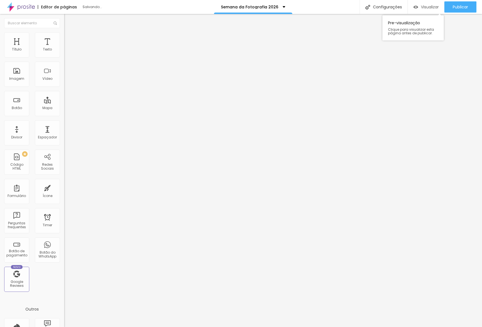
click at [430, 8] on span "Visualizar" at bounding box center [430, 7] width 18 height 4
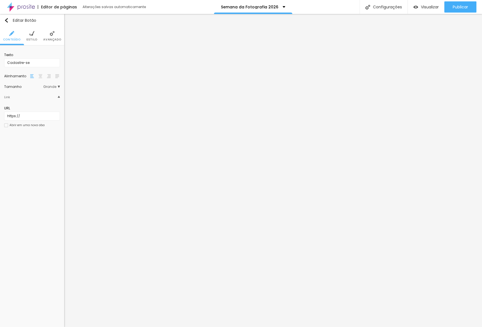
click at [52, 40] on span "Avançado" at bounding box center [52, 39] width 18 height 3
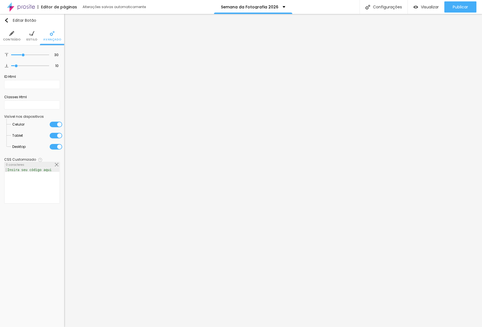
drag, startPoint x: 55, startPoint y: 146, endPoint x: 52, endPoint y: 134, distance: 12.6
click at [55, 143] on li "Desktop" at bounding box center [37, 146] width 50 height 11
click at [52, 134] on div at bounding box center [56, 136] width 13 height 6
click at [55, 128] on li "Celular" at bounding box center [37, 124] width 50 height 11
click at [55, 144] on div at bounding box center [56, 147] width 13 height 6
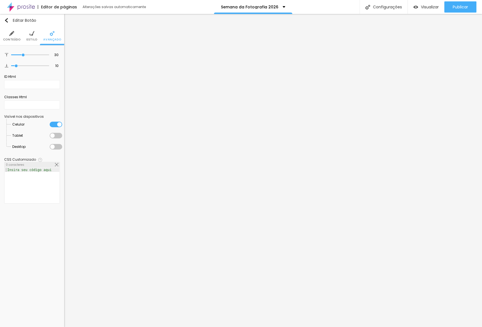
click at [55, 123] on div at bounding box center [56, 125] width 13 height 6
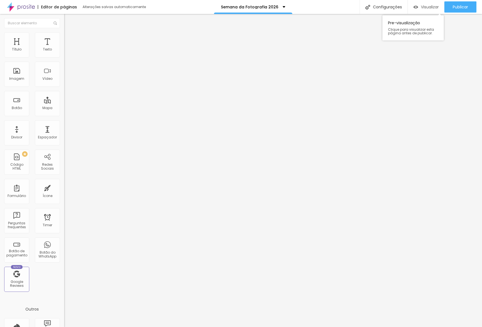
click at [418, 8] on div "Visualizar" at bounding box center [426, 7] width 25 height 5
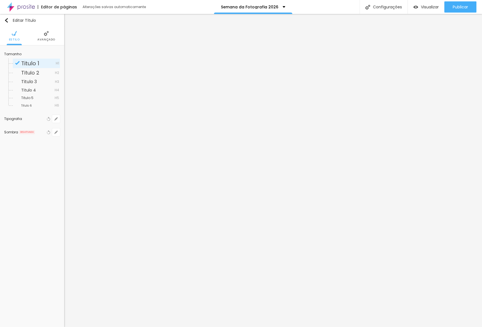
click at [59, 40] on ul "Estilo Avançado" at bounding box center [32, 36] width 64 height 19
click at [54, 40] on span "Avançado" at bounding box center [46, 39] width 18 height 3
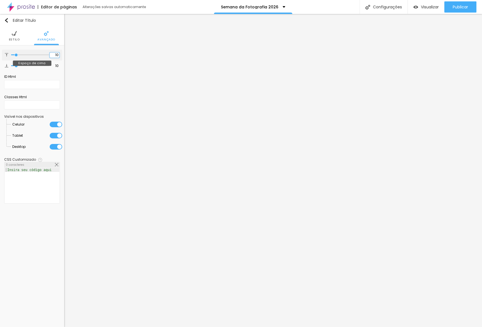
click at [52, 56] on input "10" at bounding box center [55, 54] width 10 height 5
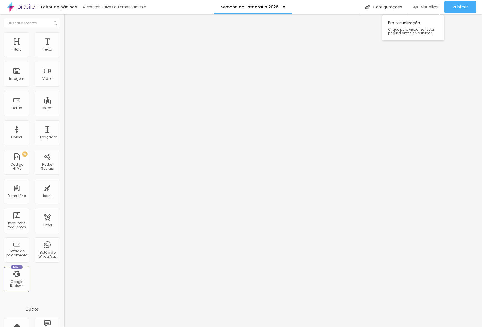
click at [429, 11] on div "Visualizar" at bounding box center [426, 6] width 25 height 11
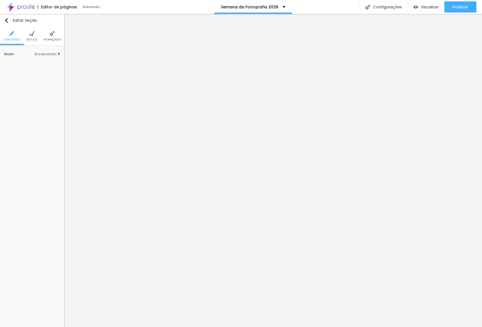
click at [33, 43] on li "Estilo" at bounding box center [32, 36] width 11 height 18
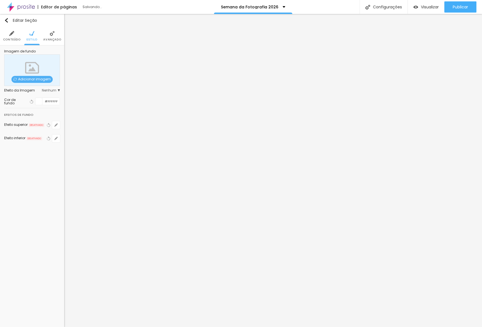
drag, startPoint x: 40, startPoint y: 102, endPoint x: 37, endPoint y: 101, distance: 2.8
click at [39, 101] on div at bounding box center [38, 101] width 7 height 7
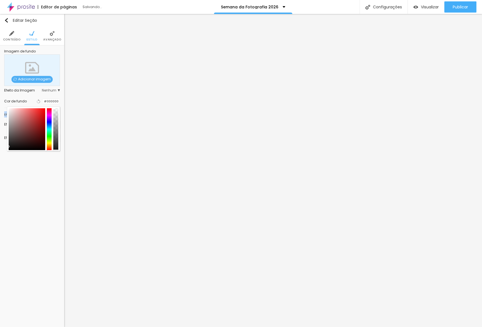
drag, startPoint x: 0, startPoint y: 170, endPoint x: 1, endPoint y: 175, distance: 4.5
click at [0, 175] on div "Editar Seção Conteúdo Estilo Avançado Imagem de fundo Adicionar imagem Efeito d…" at bounding box center [32, 170] width 64 height 313
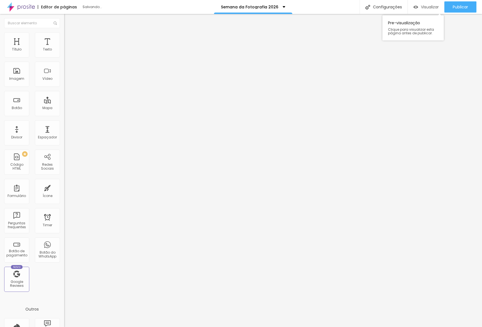
click at [424, 6] on span "Visualizar" at bounding box center [430, 7] width 18 height 4
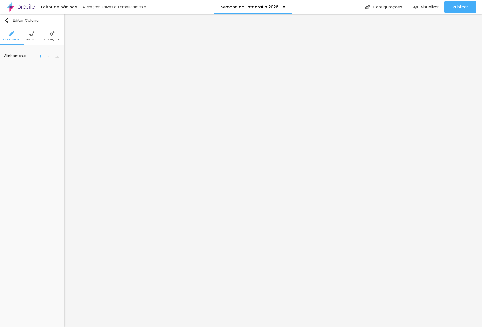
click at [35, 40] on span "Estilo" at bounding box center [32, 39] width 11 height 3
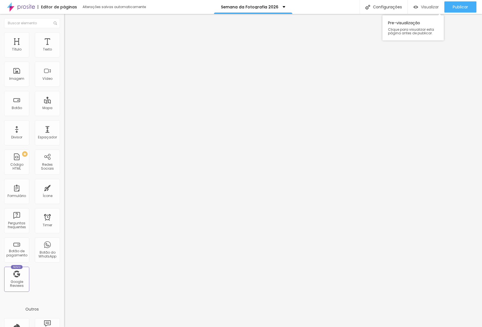
click at [423, 5] on span "Visualizar" at bounding box center [430, 7] width 18 height 4
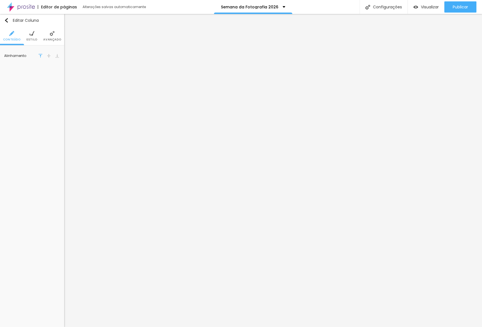
click at [30, 33] on img at bounding box center [31, 33] width 5 height 5
click at [56, 58] on input "#FFFFFF" at bounding box center [50, 56] width 17 height 7
click at [55, 83] on icon "button" at bounding box center [55, 82] width 3 height 3
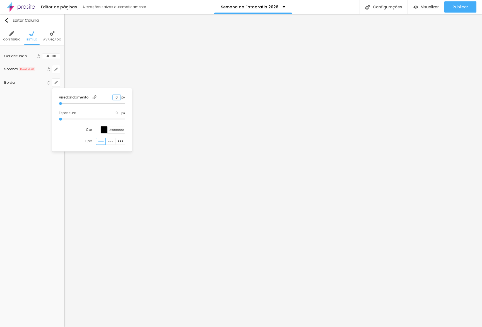
click at [119, 98] on input "0" at bounding box center [117, 97] width 8 height 5
click at [118, 98] on input "0" at bounding box center [117, 97] width 8 height 5
drag, startPoint x: 116, startPoint y: 98, endPoint x: 129, endPoint y: 97, distance: 13.4
click at [129, 97] on div "Arredondamento 0 px Espessura 0 px Cor #000000 Tipo" at bounding box center [91, 119] width 75 height 59
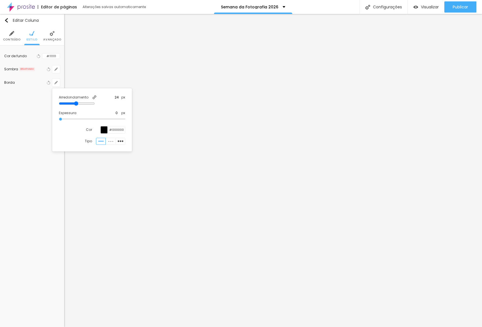
click at [58, 169] on div at bounding box center [241, 163] width 482 height 327
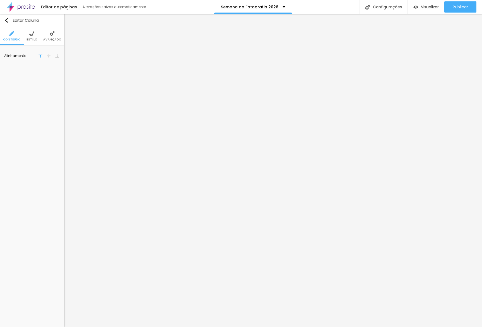
click at [27, 35] on ul "Conteúdo Estilo Avançado" at bounding box center [32, 36] width 64 height 19
click at [29, 36] on li "Estilo" at bounding box center [32, 36] width 11 height 18
click at [52, 37] on li "Avançado" at bounding box center [52, 36] width 18 height 18
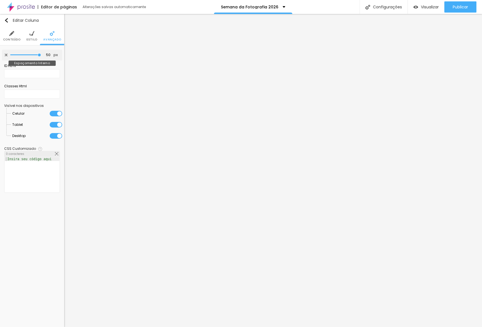
drag, startPoint x: 45, startPoint y: 54, endPoint x: 91, endPoint y: 55, distance: 46.1
click at [41, 55] on input "range" at bounding box center [25, 55] width 31 height 3
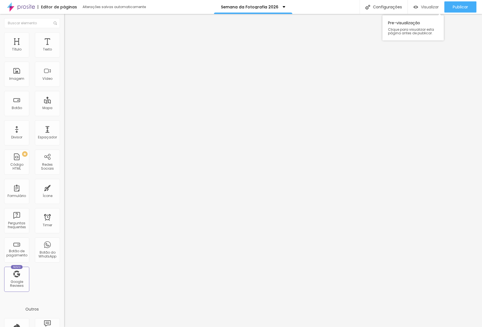
click at [432, 9] on span "Visualizar" at bounding box center [430, 7] width 18 height 4
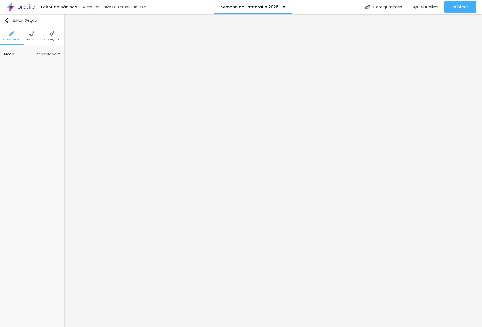
click at [26, 35] on ul "Conteúdo Estilo Avançado" at bounding box center [32, 36] width 64 height 19
drag, startPoint x: 32, startPoint y: 40, endPoint x: 29, endPoint y: 40, distance: 3.1
click at [30, 40] on span "Estilo" at bounding box center [32, 39] width 11 height 3
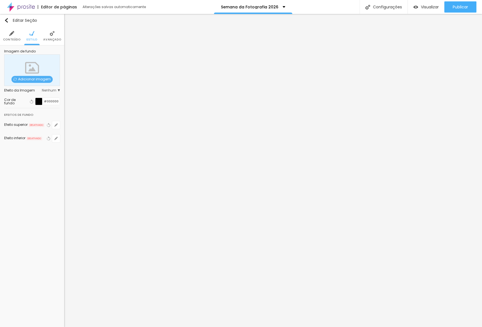
click at [23, 81] on span "Adicionar imagem" at bounding box center [31, 79] width 41 height 7
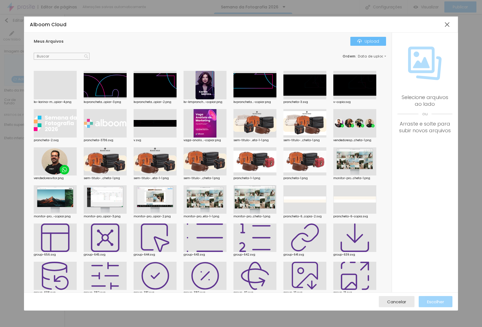
click at [357, 38] on button "Upload" at bounding box center [369, 41] width 36 height 9
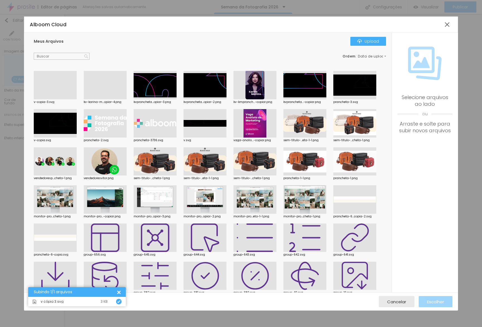
click at [54, 99] on div at bounding box center [55, 99] width 43 height 0
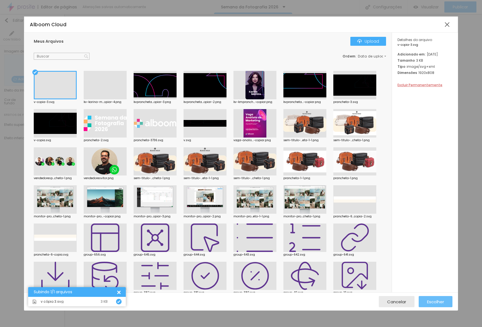
click at [433, 298] on div "Escolher" at bounding box center [435, 301] width 17 height 11
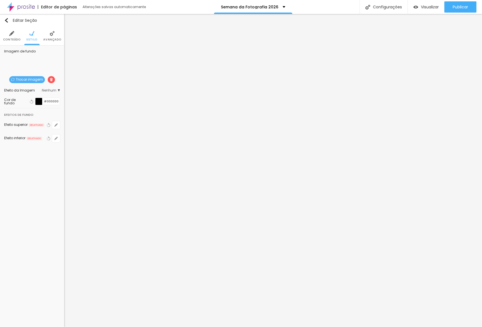
click at [40, 101] on div at bounding box center [38, 101] width 7 height 7
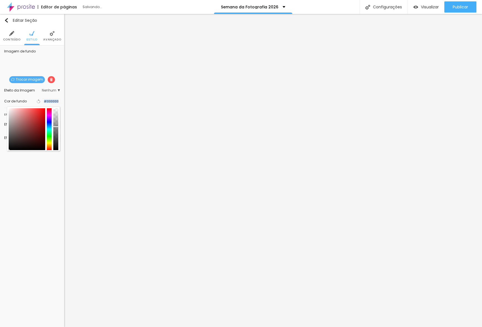
scroll to position [0, 0]
drag, startPoint x: 57, startPoint y: 127, endPoint x: 63, endPoint y: 61, distance: 65.6
click at [59, 59] on div "Imagem de fundo Trocar imagem Efeito da Imagem Nenhum Nenhum Parallax Cor de fu…" at bounding box center [32, 99] width 64 height 108
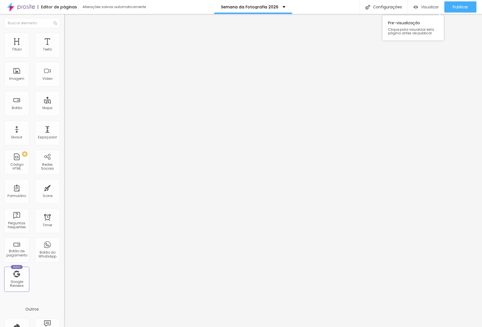
click at [421, 7] on span "Visualizar" at bounding box center [430, 7] width 18 height 4
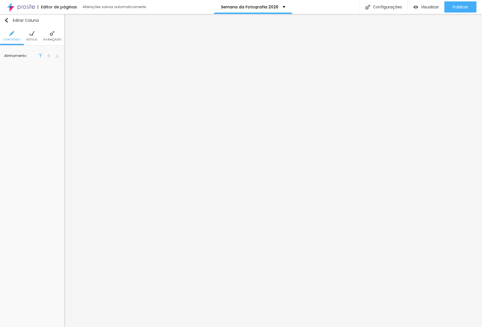
click at [31, 40] on span "Estilo" at bounding box center [32, 39] width 11 height 3
click at [57, 71] on button "button" at bounding box center [56, 69] width 8 height 8
click at [101, 83] on div at bounding box center [100, 83] width 13 height 6
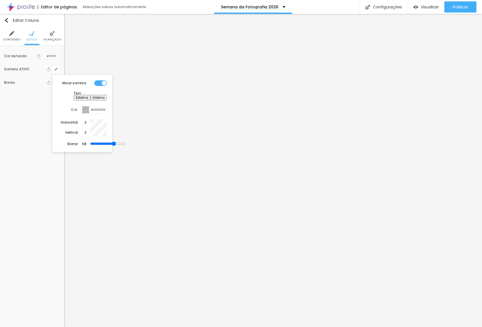
drag, startPoint x: 107, startPoint y: 140, endPoint x: 101, endPoint y: 140, distance: 6.7
click at [101, 142] on input "range" at bounding box center [108, 144] width 36 height 4
click at [88, 106] on div at bounding box center [85, 109] width 7 height 7
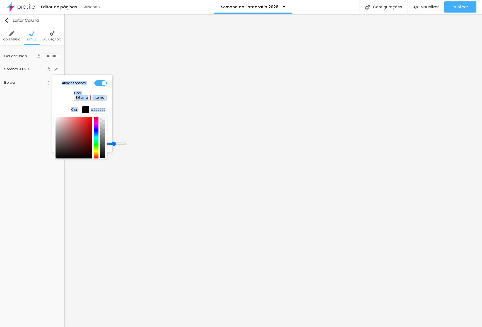
drag, startPoint x: 101, startPoint y: 158, endPoint x: 99, endPoint y: 184, distance: 26.3
click at [100, 190] on body "Editor de páginas Salvando... Semana da Fotografia 2026 Configurações Configura…" at bounding box center [241, 163] width 482 height 327
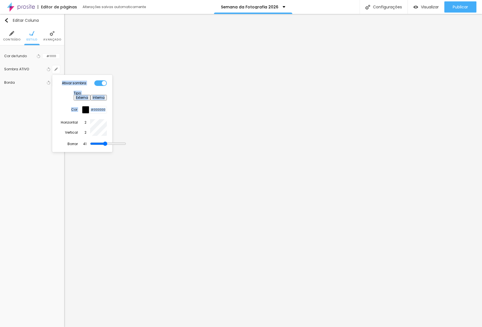
click at [97, 142] on input "range" at bounding box center [108, 144] width 36 height 4
click at [64, 202] on div at bounding box center [241, 163] width 482 height 327
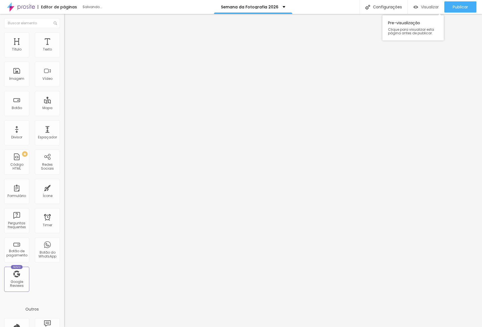
click at [428, 5] on span "Visualizar" at bounding box center [430, 7] width 18 height 4
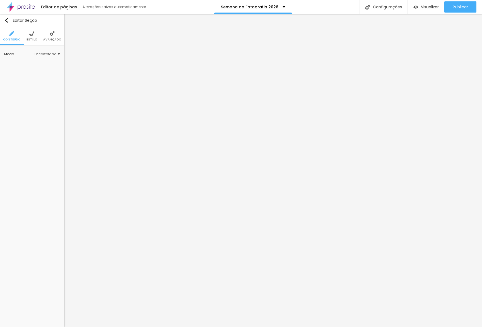
click at [52, 31] on img at bounding box center [52, 33] width 5 height 5
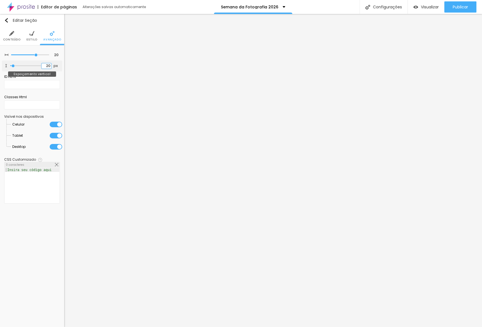
click at [45, 65] on input "20" at bounding box center [47, 65] width 10 height 5
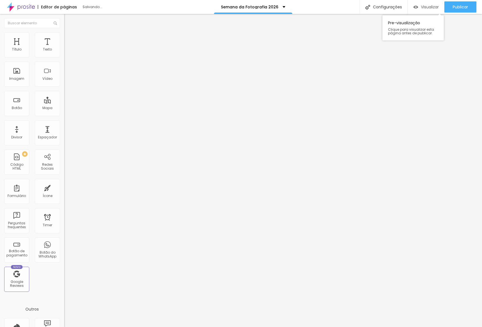
click at [430, 8] on span "Visualizar" at bounding box center [430, 7] width 18 height 4
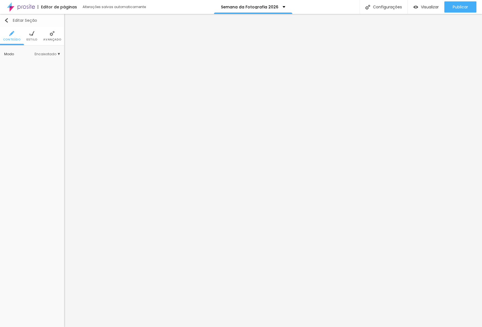
click at [26, 26] on button "Editar Seção" at bounding box center [32, 20] width 64 height 13
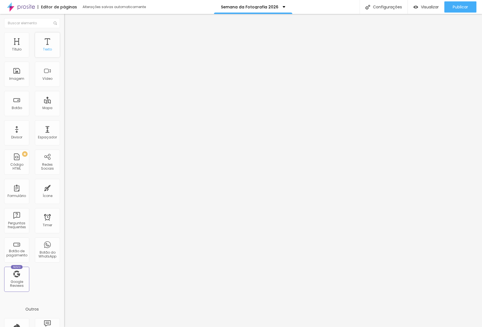
click at [35, 34] on div "Texto" at bounding box center [47, 44] width 25 height 25
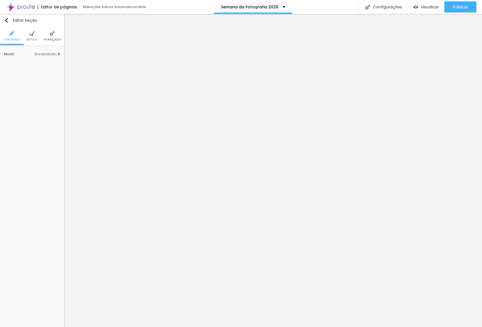
click at [29, 30] on li "Estilo" at bounding box center [32, 36] width 11 height 18
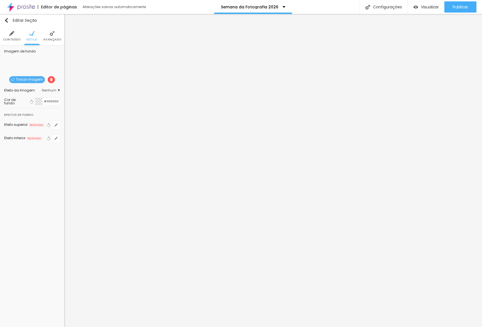
click at [39, 101] on div at bounding box center [38, 101] width 7 height 7
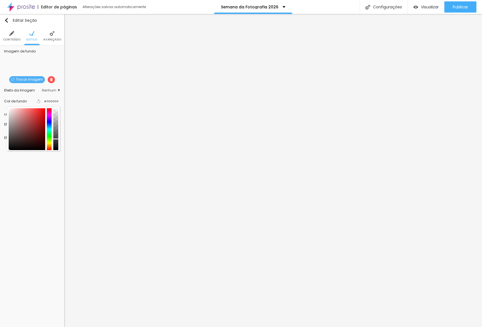
drag, startPoint x: 56, startPoint y: 122, endPoint x: 56, endPoint y: 139, distance: 17.3
click at [56, 139] on div at bounding box center [55, 129] width 5 height 42
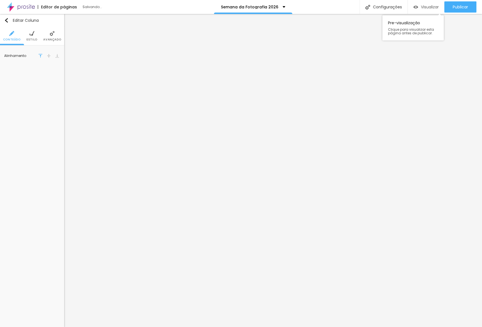
click at [427, 8] on span "Visualizar" at bounding box center [430, 7] width 18 height 4
click at [32, 35] on img at bounding box center [31, 33] width 5 height 5
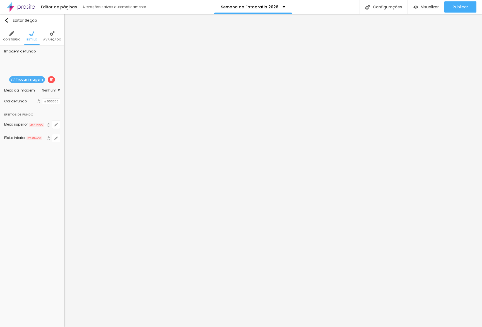
click at [42, 103] on div at bounding box center [42, 101] width 0 height 5
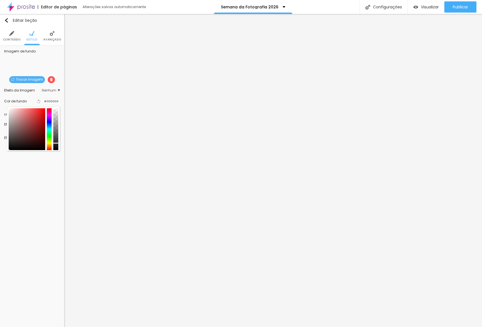
click at [56, 143] on div at bounding box center [55, 129] width 5 height 42
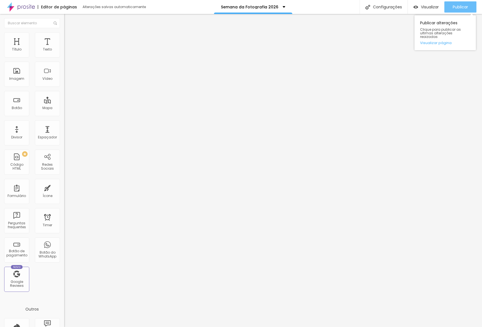
click at [455, 11] on div "Publicar" at bounding box center [460, 6] width 15 height 11
click at [444, 41] on link "Visualizar página" at bounding box center [445, 43] width 50 height 4
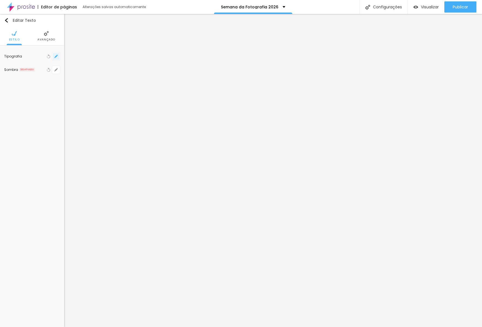
click at [53, 59] on button "button" at bounding box center [56, 56] width 8 height 8
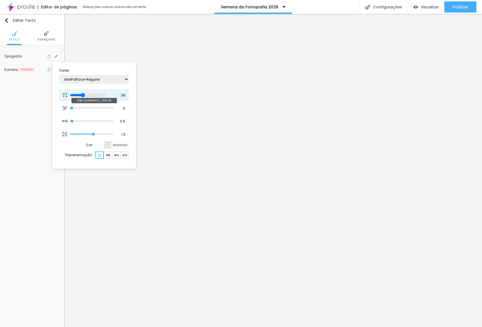
click at [85, 95] on input "range" at bounding box center [88, 95] width 36 height 4
click at [262, 141] on div at bounding box center [241, 163] width 482 height 327
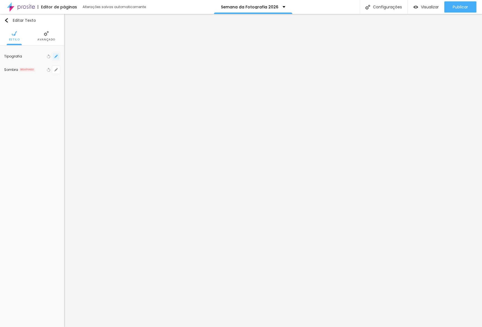
click at [60, 58] on button "button" at bounding box center [56, 56] width 8 height 8
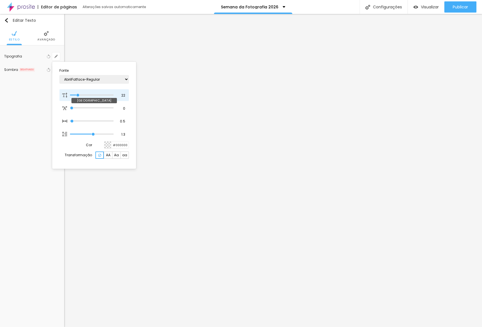
click at [78, 95] on input "range" at bounding box center [92, 95] width 44 height 3
click at [314, 151] on div at bounding box center [241, 163] width 482 height 327
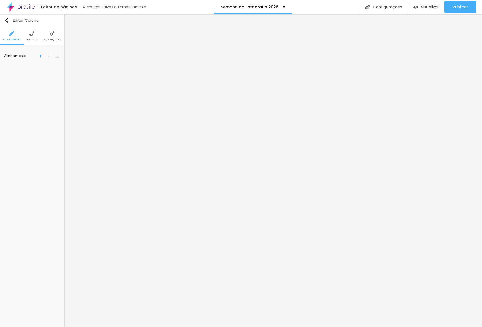
click at [50, 40] on span "Avançado" at bounding box center [52, 39] width 18 height 3
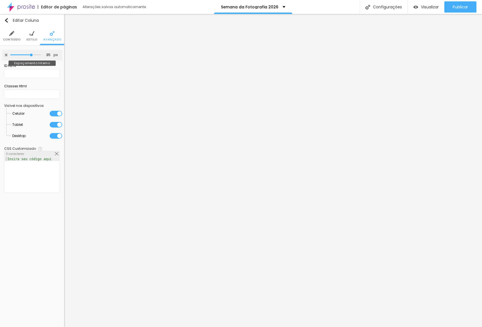
drag, startPoint x: 39, startPoint y: 54, endPoint x: 31, endPoint y: 54, distance: 8.4
click at [31, 54] on input "range" at bounding box center [25, 55] width 31 height 3
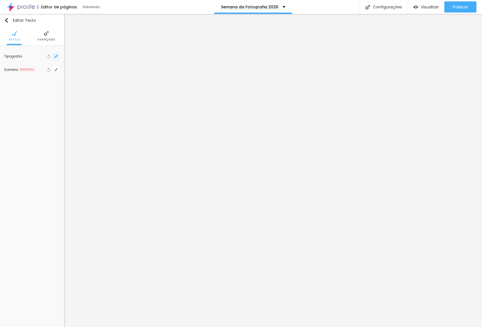
click at [52, 57] on button "button" at bounding box center [56, 56] width 8 height 8
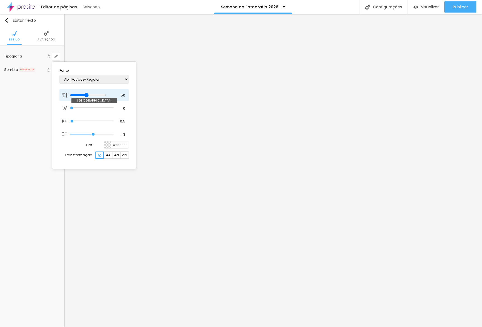
click at [90, 94] on input "range" at bounding box center [88, 95] width 36 height 4
click at [235, 70] on div at bounding box center [241, 163] width 482 height 327
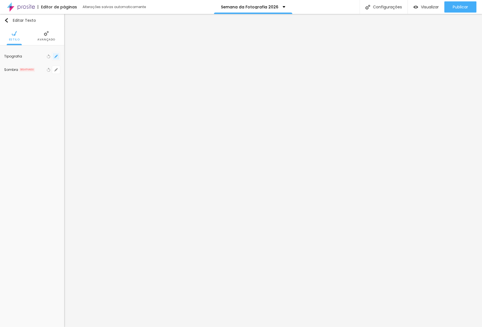
click at [57, 56] on icon "button" at bounding box center [55, 56] width 3 height 3
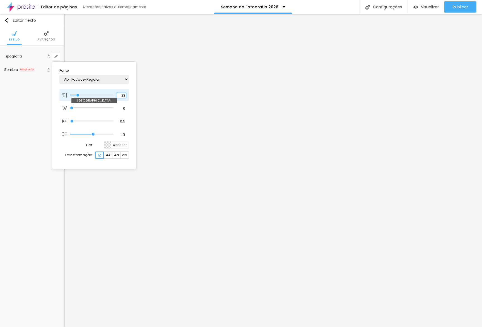
click at [119, 95] on input "22" at bounding box center [121, 95] width 10 height 5
click at [282, 163] on div at bounding box center [241, 163] width 482 height 327
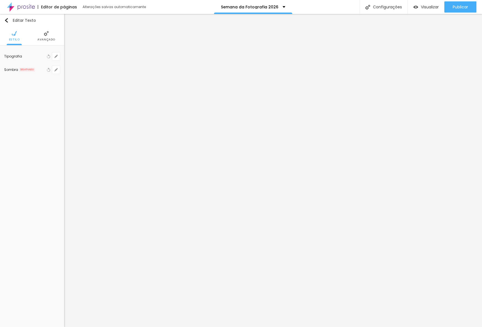
click at [51, 42] on li "Avançado" at bounding box center [46, 36] width 18 height 18
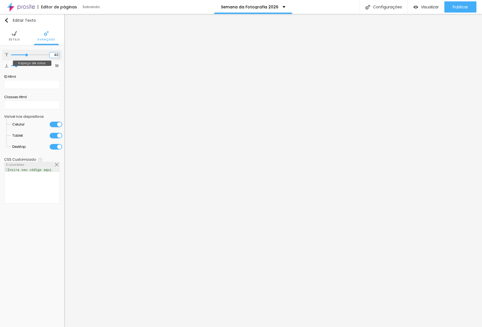
click at [54, 55] on input "40" at bounding box center [55, 54] width 10 height 5
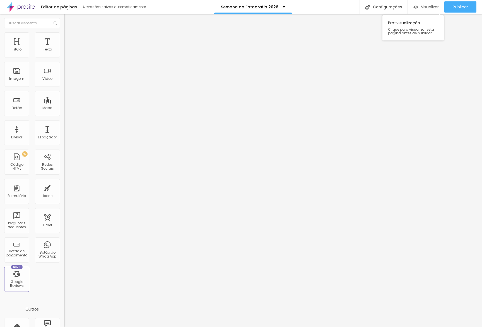
click at [429, 9] on div "Visualizar" at bounding box center [426, 6] width 25 height 11
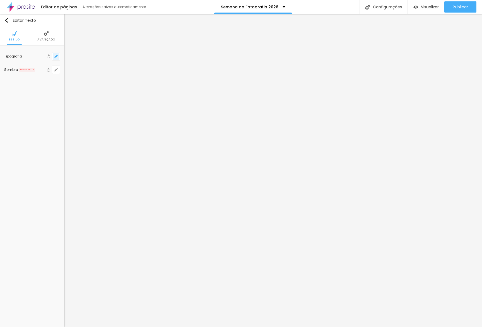
click at [57, 58] on icon "button" at bounding box center [55, 56] width 3 height 3
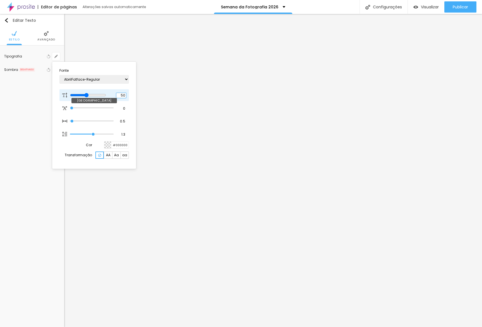
click at [120, 94] on input "50" at bounding box center [121, 95] width 10 height 5
click at [120, 94] on input "3" at bounding box center [121, 95] width 10 height 5
click at [121, 95] on input "33" at bounding box center [121, 95] width 10 height 5
click at [89, 208] on div at bounding box center [241, 163] width 482 height 327
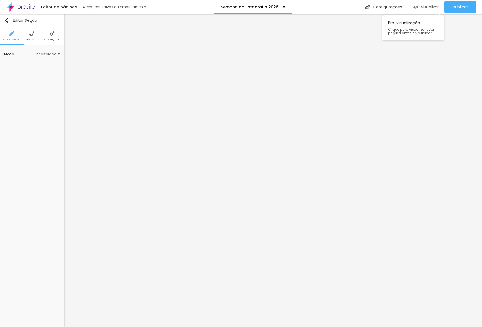
click at [428, 8] on span "Visualizar" at bounding box center [430, 7] width 18 height 4
click at [57, 67] on button "button" at bounding box center [56, 70] width 8 height 8
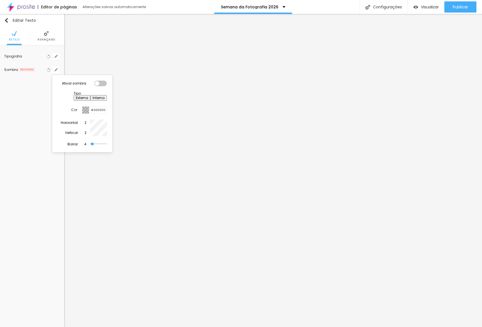
click at [44, 37] on div at bounding box center [241, 163] width 482 height 327
click at [56, 58] on button "button" at bounding box center [56, 56] width 8 height 8
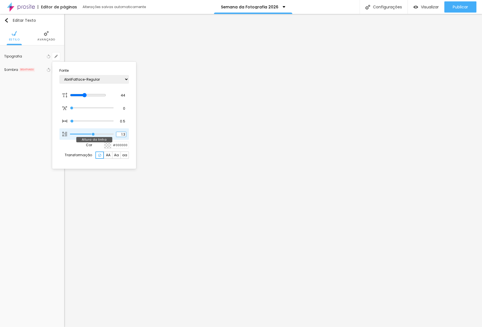
click at [119, 135] on input "1.3" at bounding box center [121, 134] width 10 height 5
click at [266, 121] on div at bounding box center [241, 163] width 482 height 327
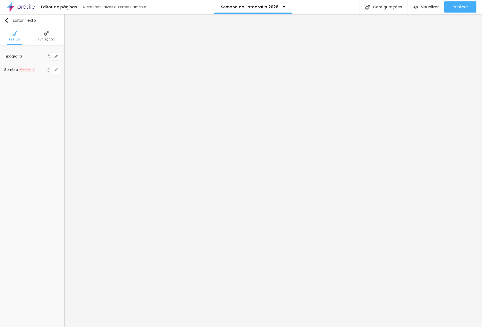
click at [49, 40] on span "Avançado" at bounding box center [46, 39] width 18 height 3
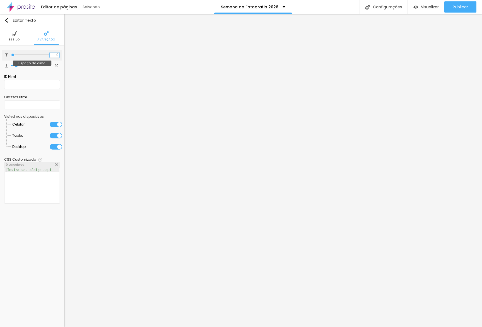
click at [57, 57] on input "0" at bounding box center [55, 54] width 10 height 5
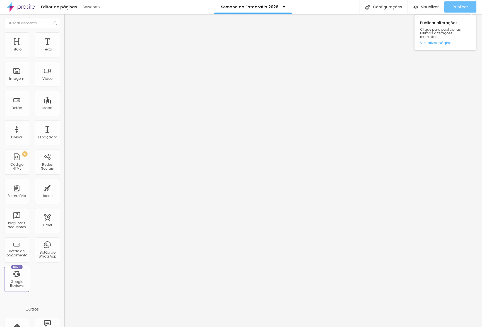
click at [457, 9] on span "Publicar" at bounding box center [460, 7] width 15 height 4
click at [444, 41] on link "Visualizar página" at bounding box center [445, 43] width 50 height 4
